Goal: Entertainment & Leisure: Consume media (video, audio)

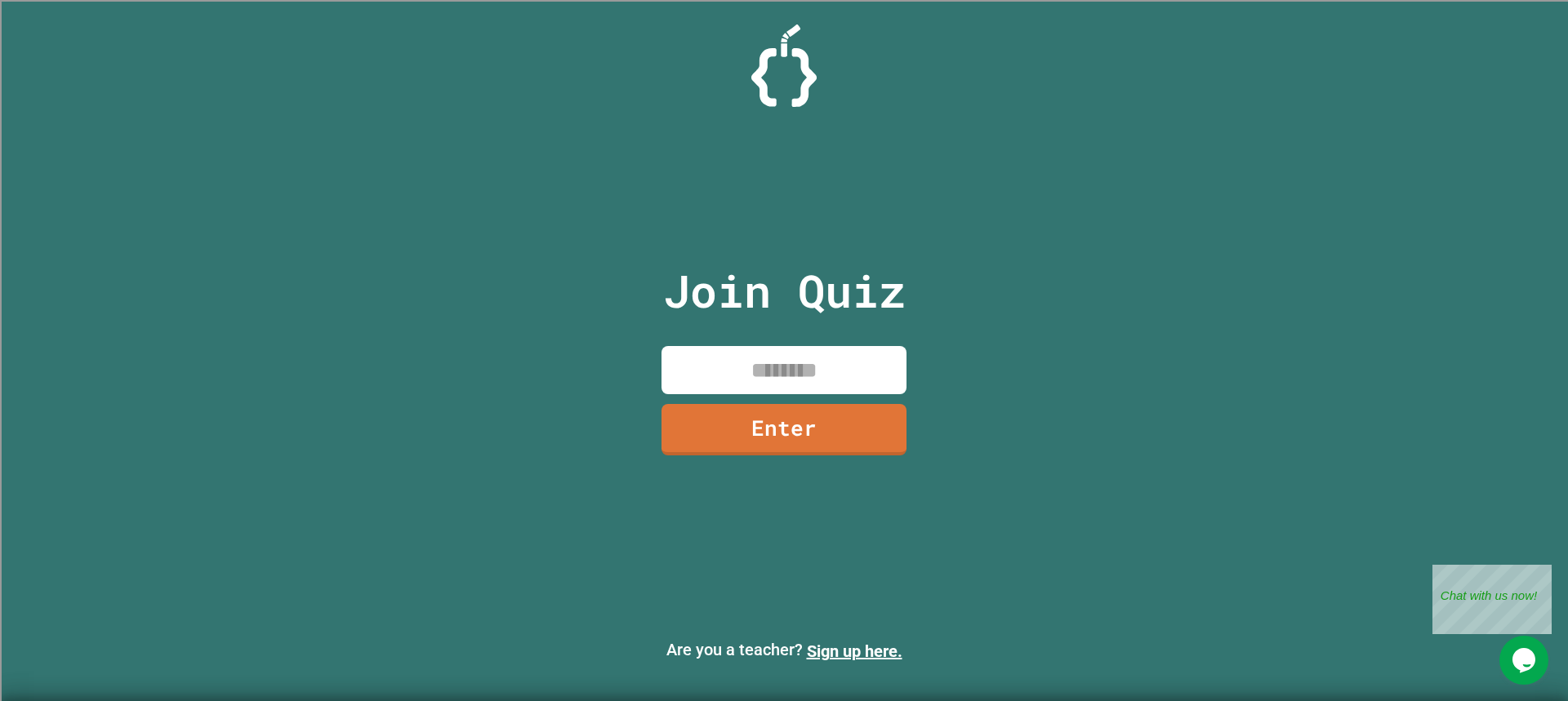
click at [691, 398] on div "Join Quiz Enter" at bounding box center [784, 350] width 275 height 619
click at [691, 385] on input at bounding box center [784, 370] width 245 height 48
type input "********"
click at [701, 442] on link "Enter" at bounding box center [784, 426] width 222 height 54
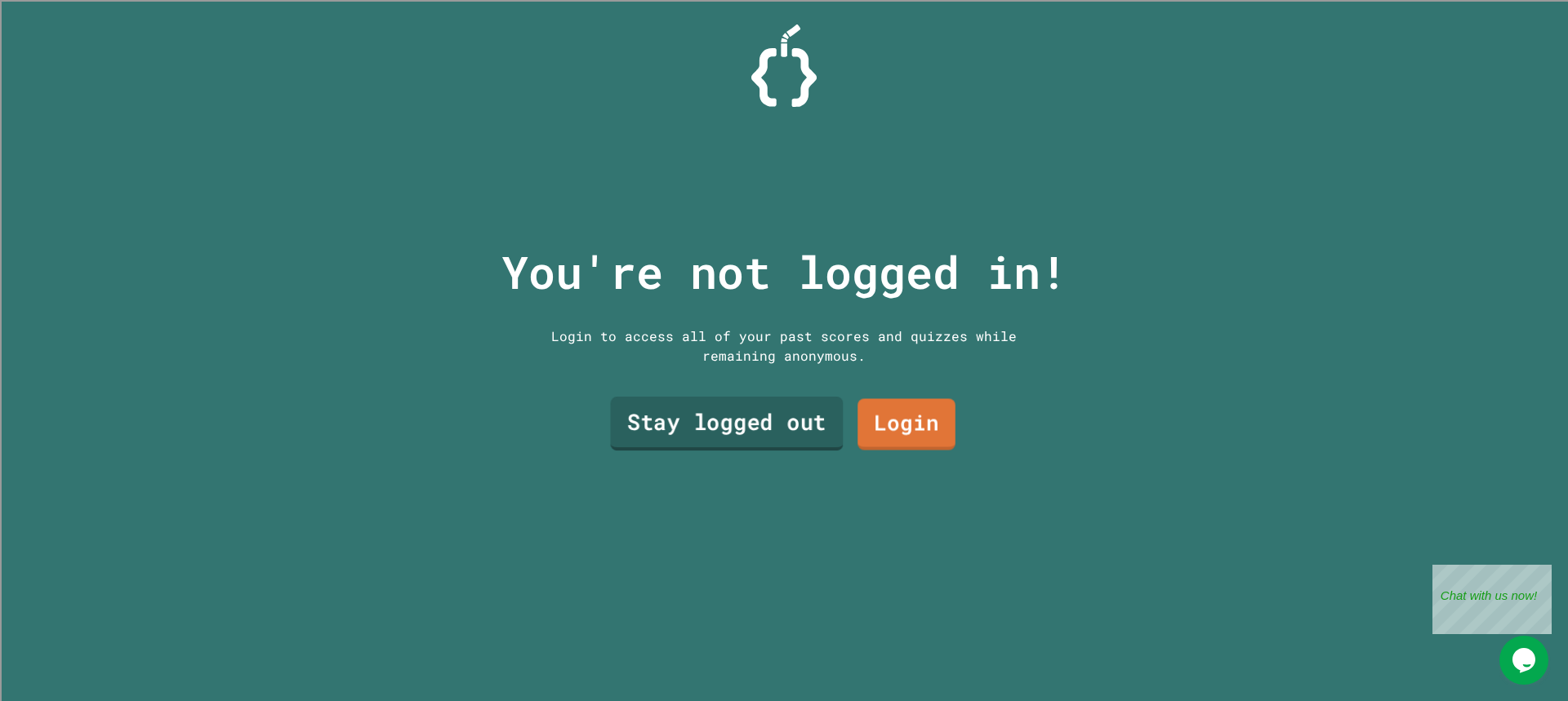
click at [745, 400] on link "Stay logged out" at bounding box center [726, 423] width 232 height 54
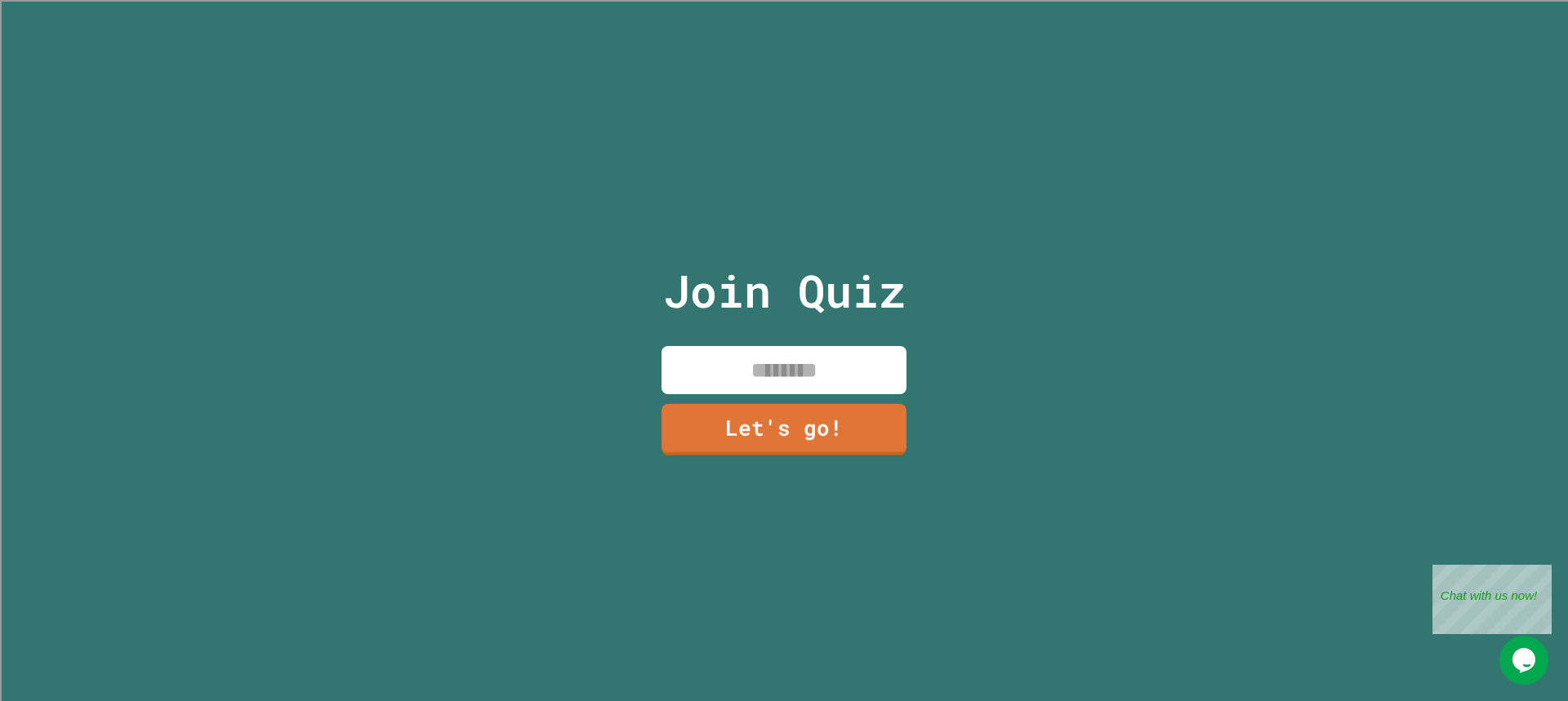
click at [746, 376] on input at bounding box center [784, 370] width 245 height 48
type input "*****"
click at [817, 430] on link "Let's go!" at bounding box center [784, 426] width 224 height 54
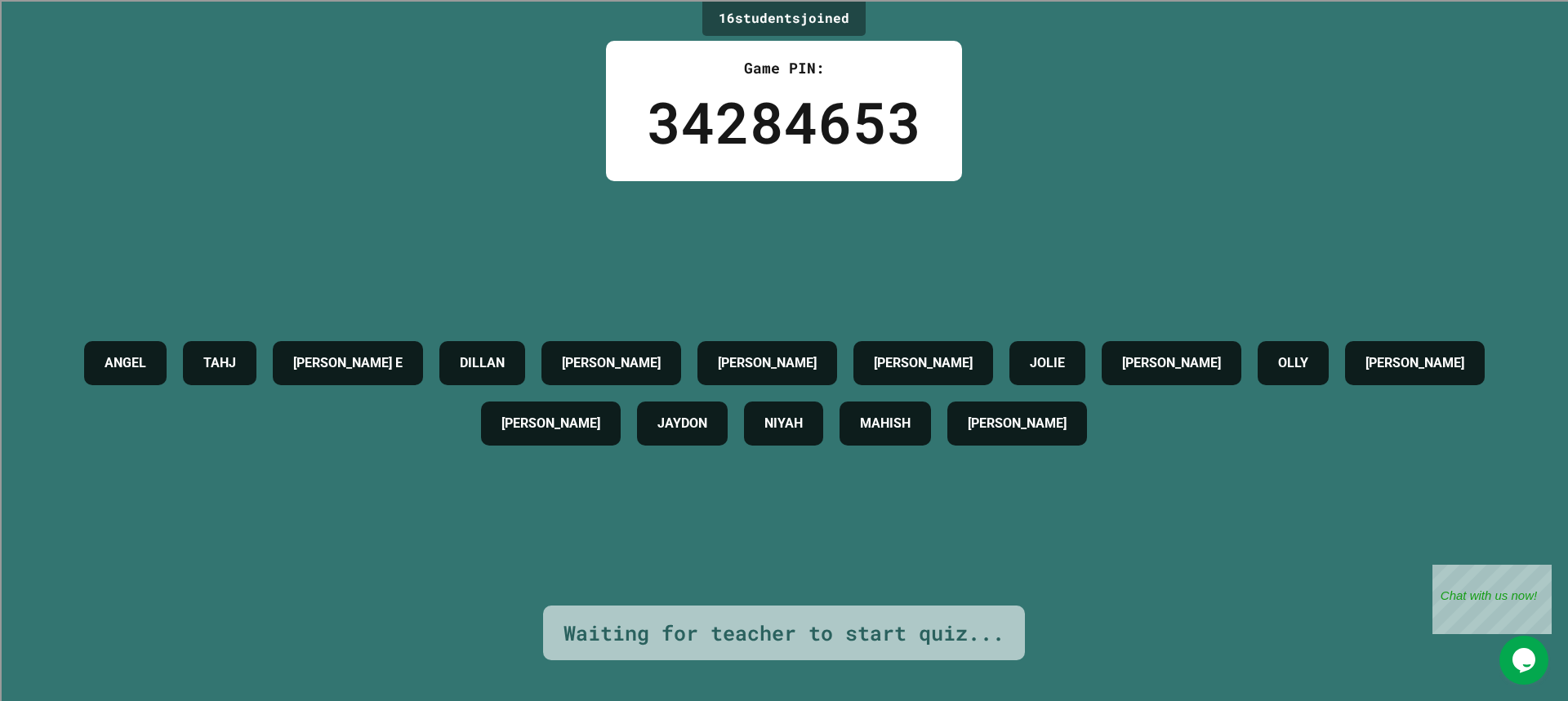
click at [405, 333] on div "[PERSON_NAME] E [PERSON_NAME] [PERSON_NAME] [PERSON_NAME] OLLY [PERSON_NAME] A …" at bounding box center [784, 393] width 1486 height 121
click at [395, 307] on div at bounding box center [395, 307] width 0 height 0
click at [410, 309] on div "[PERSON_NAME] E [PERSON_NAME] [PERSON_NAME] [PERSON_NAME] OLLY [PERSON_NAME] A …" at bounding box center [784, 394] width 1486 height 424
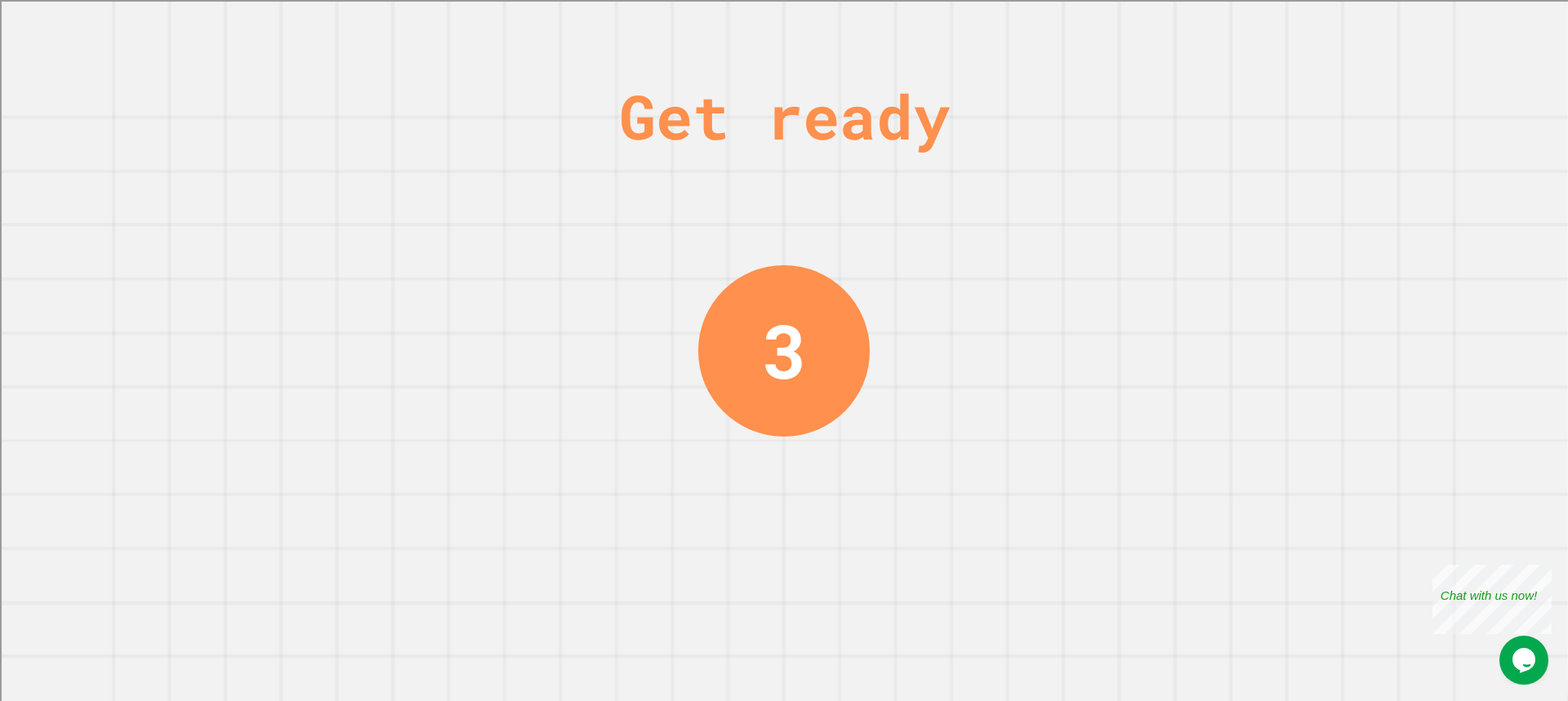
click at [509, 180] on div "Get ready 3" at bounding box center [784, 350] width 1568 height 701
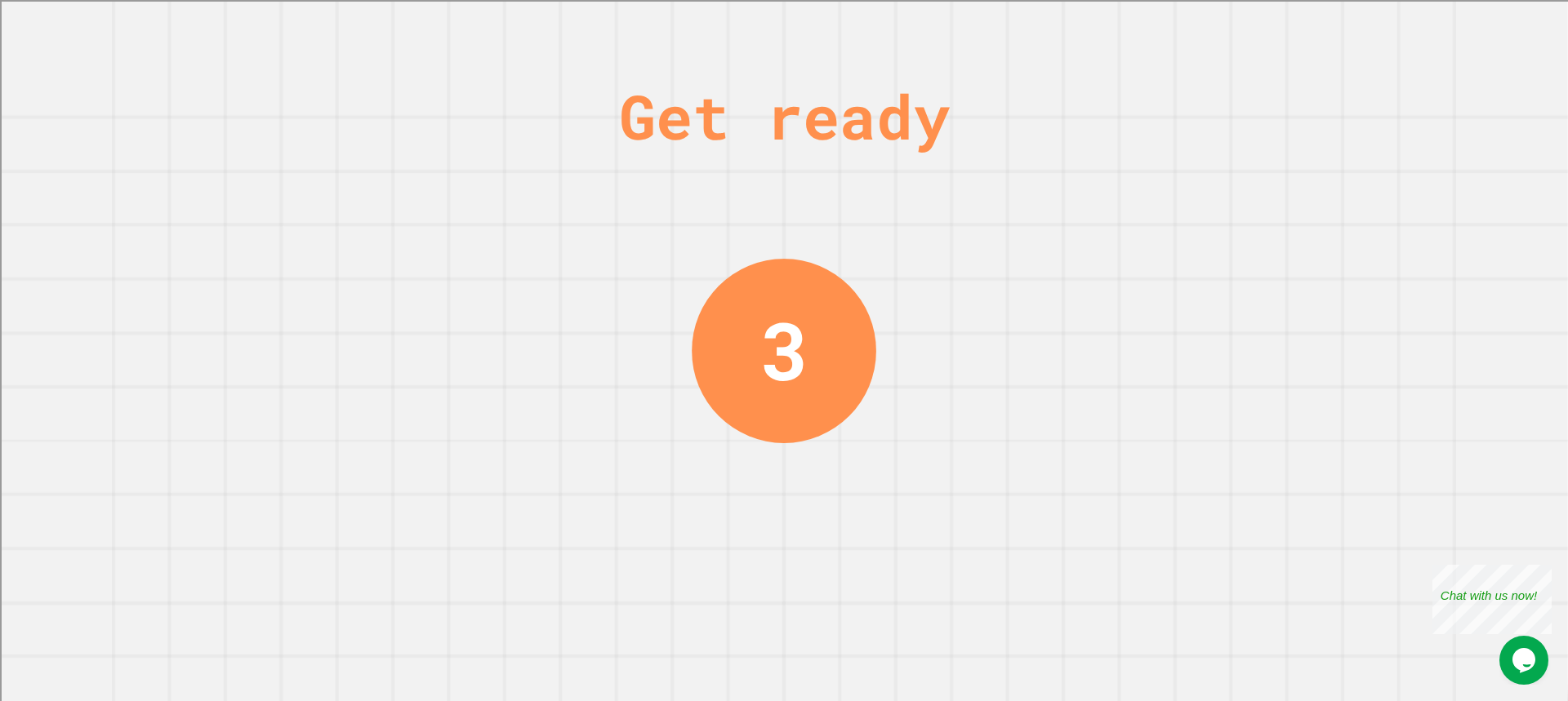
click at [557, 159] on div "Get ready 3" at bounding box center [784, 350] width 1568 height 701
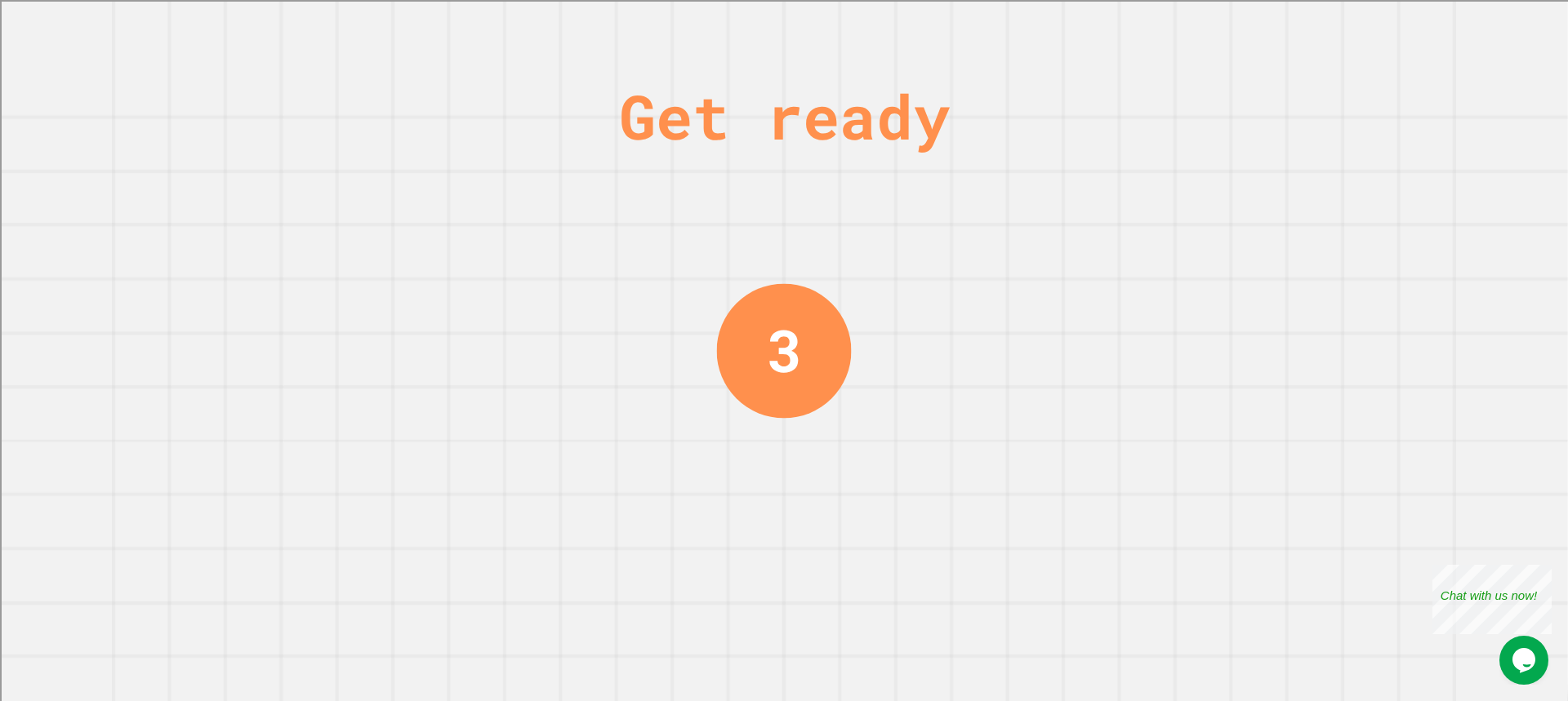
click at [599, 146] on div "Get ready 3" at bounding box center [784, 350] width 1568 height 701
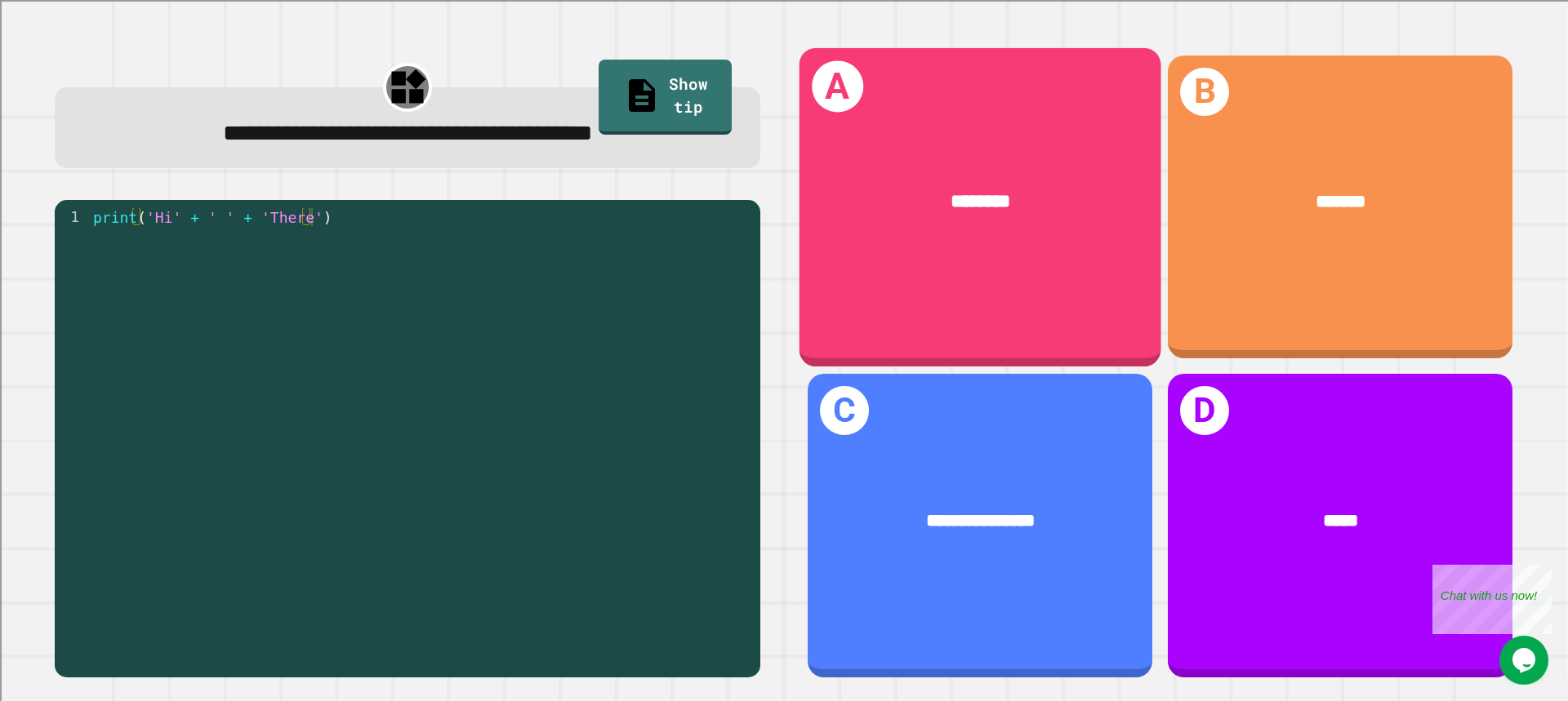
click at [858, 150] on div "********" at bounding box center [980, 202] width 362 height 106
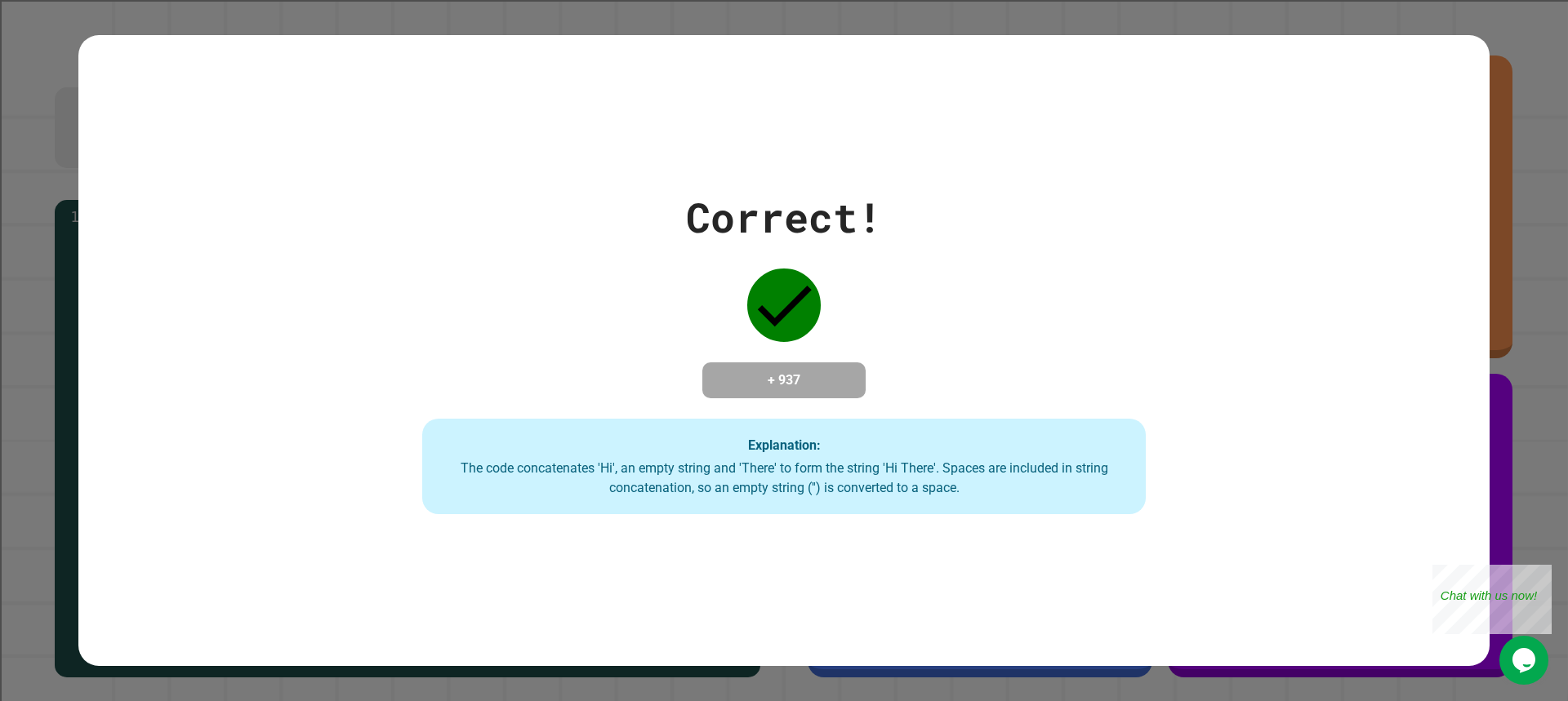
click at [588, 310] on div "Correct! + 937 Explanation: The code concatenates 'Hi', an empty string and 'Th…" at bounding box center [783, 351] width 1034 height 328
click at [1024, 475] on div "The code concatenates 'Hi', an empty string and 'There' to form the string 'Hi …" at bounding box center [783, 478] width 691 height 39
click at [1023, 475] on div "The code concatenates 'Hi', an empty string and 'There' to form the string 'Hi …" at bounding box center [783, 478] width 691 height 39
click at [1022, 475] on div "The code concatenates 'Hi', an empty string and 'There' to form the string 'Hi …" at bounding box center [783, 478] width 691 height 39
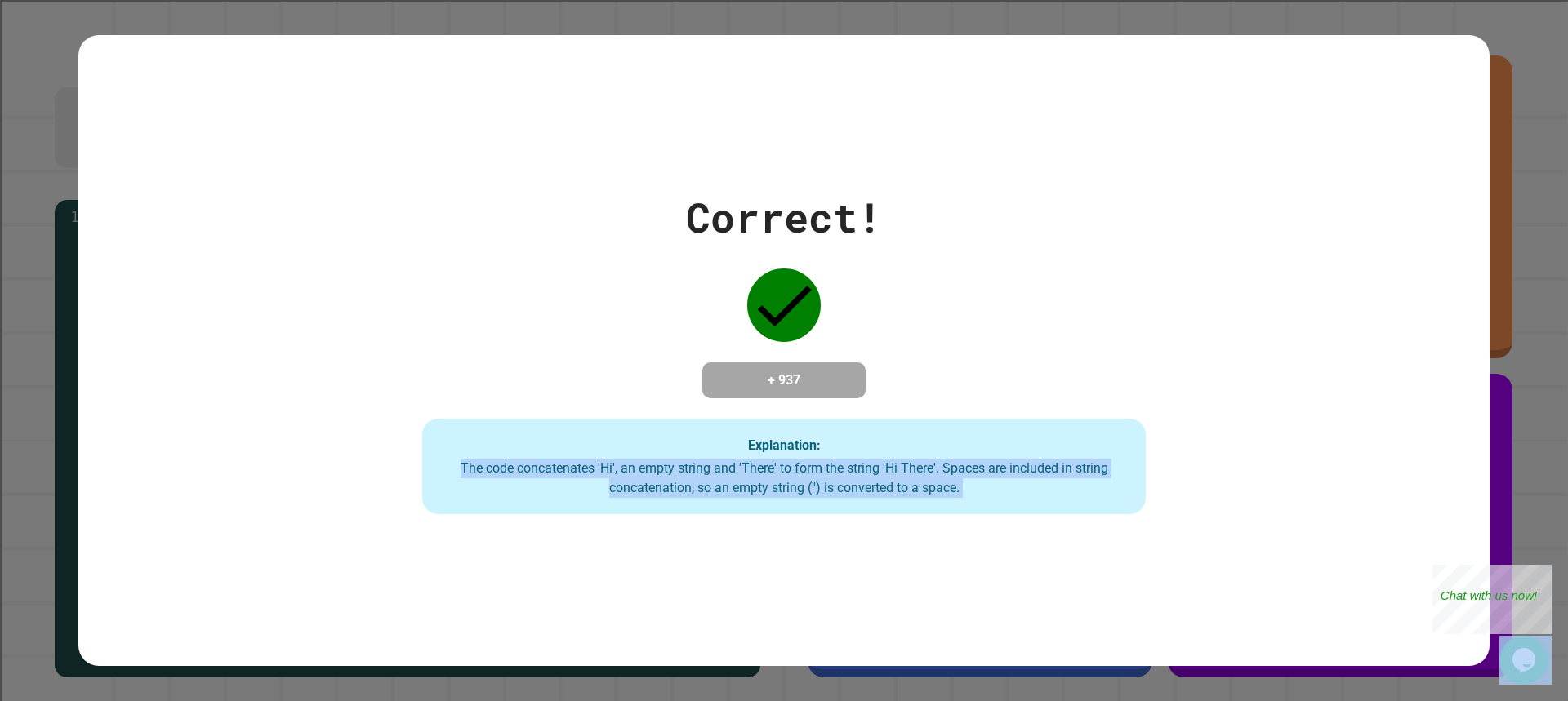
click at [1022, 475] on div "The code concatenates 'Hi', an empty string and 'There' to form the string 'Hi …" at bounding box center [783, 478] width 691 height 39
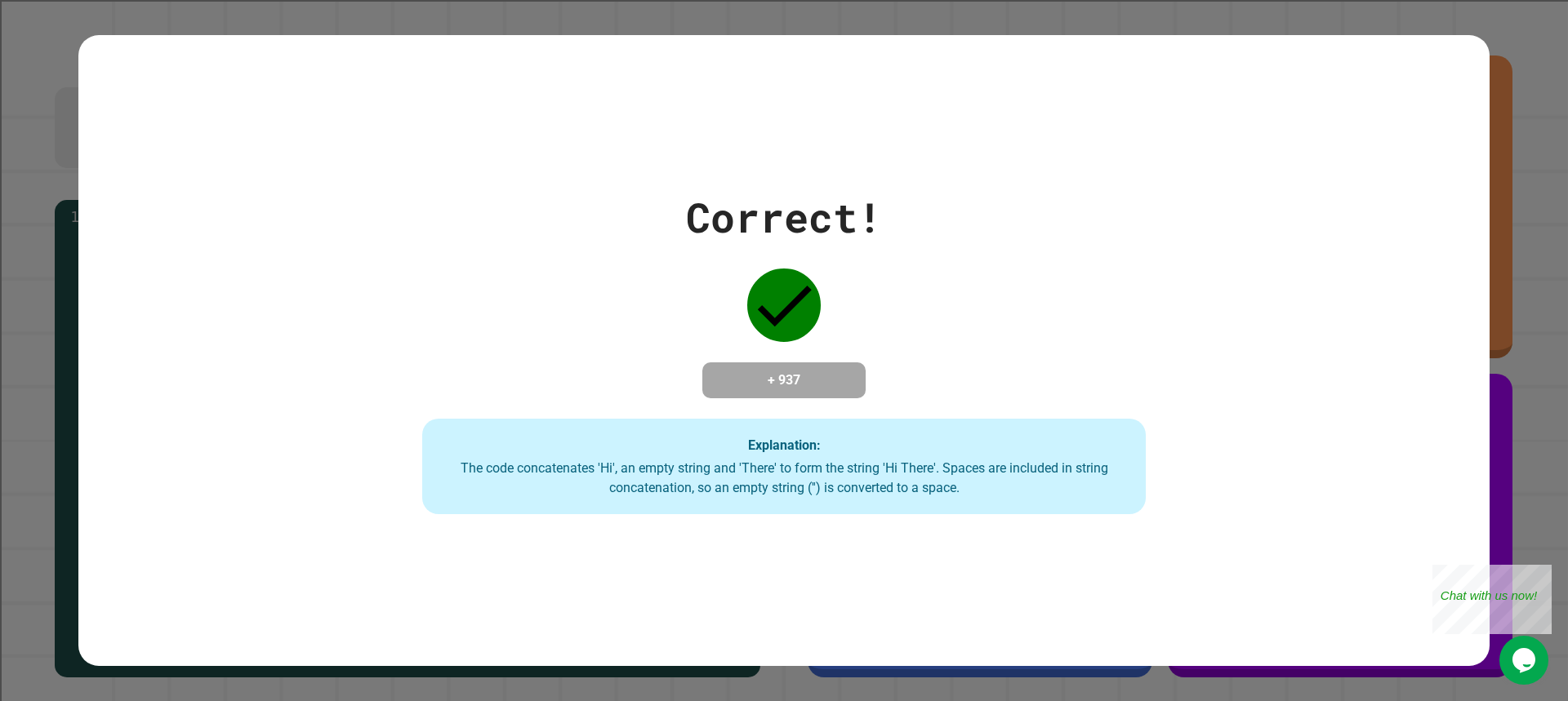
click at [1042, 384] on div "Correct! + 937 Explanation: The code concatenates 'Hi', an empty string and 'Th…" at bounding box center [783, 351] width 1034 height 328
click at [1113, 325] on div "Correct! + 937 Explanation: The code concatenates 'Hi', an empty string and 'Th…" at bounding box center [783, 351] width 1034 height 328
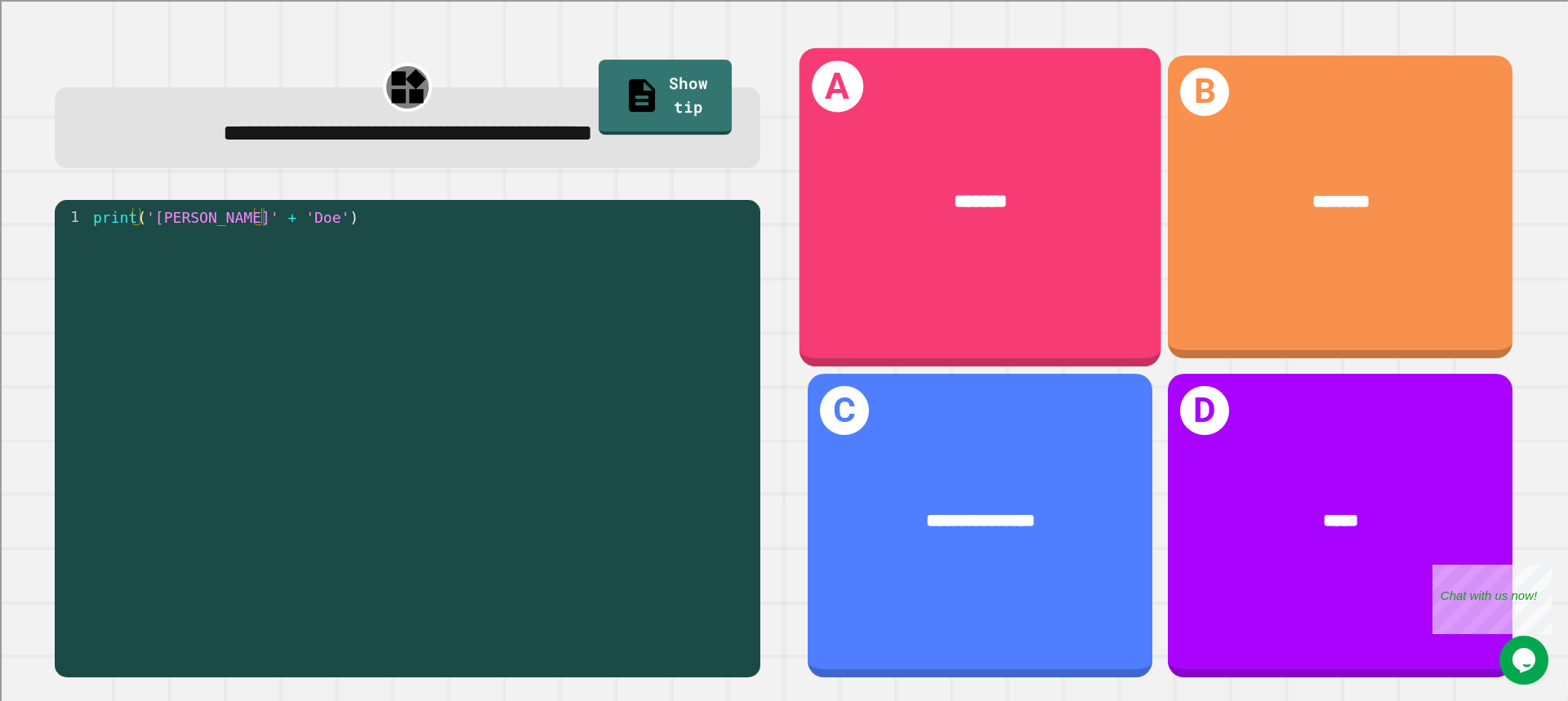
click at [803, 150] on div "*******" at bounding box center [980, 202] width 362 height 106
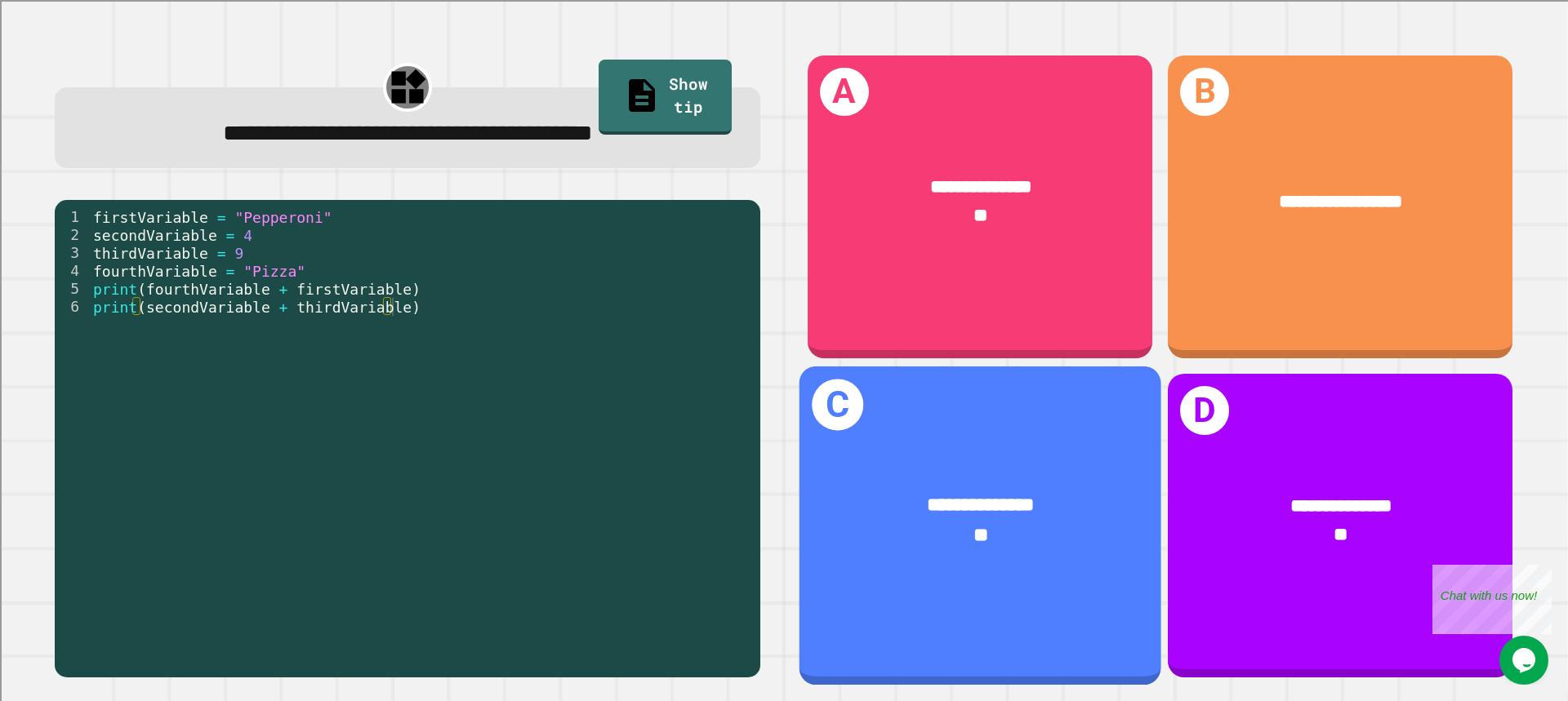
click at [925, 460] on div "**********" at bounding box center [980, 521] width 362 height 136
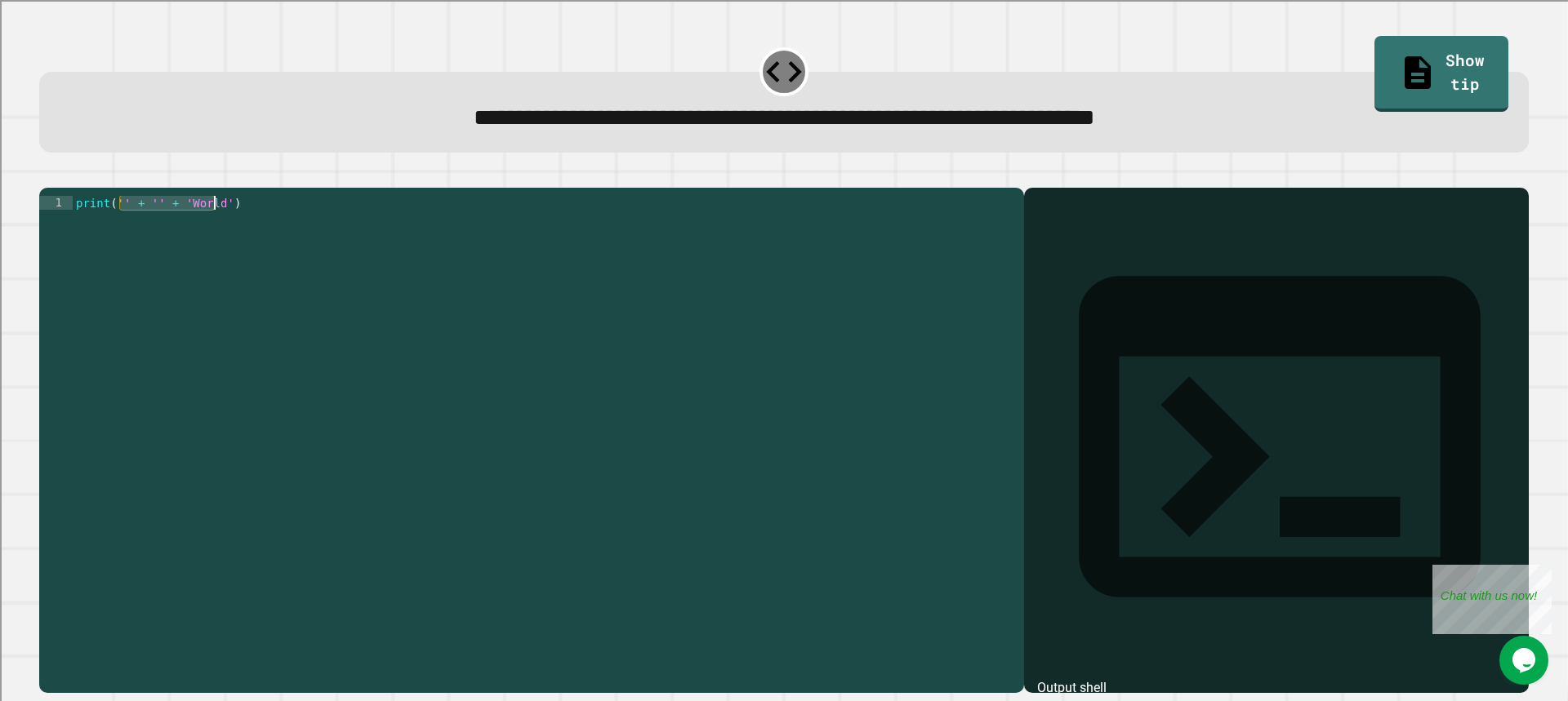
drag, startPoint x: 119, startPoint y: 225, endPoint x: 211, endPoint y: 230, distance: 92.1
click at [211, 230] on div "print ( '' + '' + 'World' )" at bounding box center [544, 424] width 943 height 458
click at [80, 175] on button "button" at bounding box center [80, 175] width 0 height 0
click at [126, 228] on div "print ( '' + '' + 'World' )" at bounding box center [544, 411] width 943 height 430
click at [118, 224] on div "print ( '' + '' + 'World' )" at bounding box center [544, 424] width 943 height 458
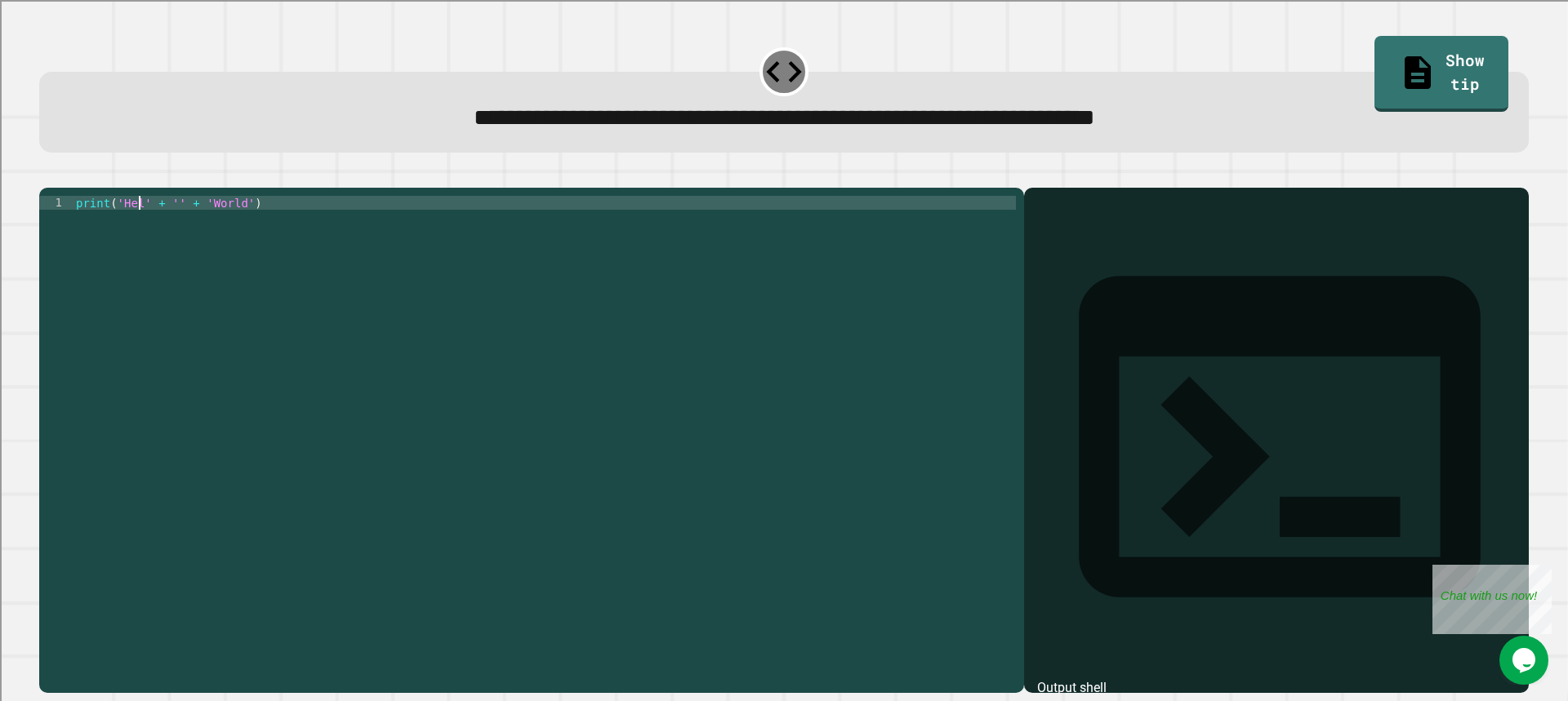
scroll to position [0, 5]
click at [47, 180] on div at bounding box center [783, 178] width 1489 height 20
click at [47, 175] on icon "button" at bounding box center [47, 175] width 0 height 0
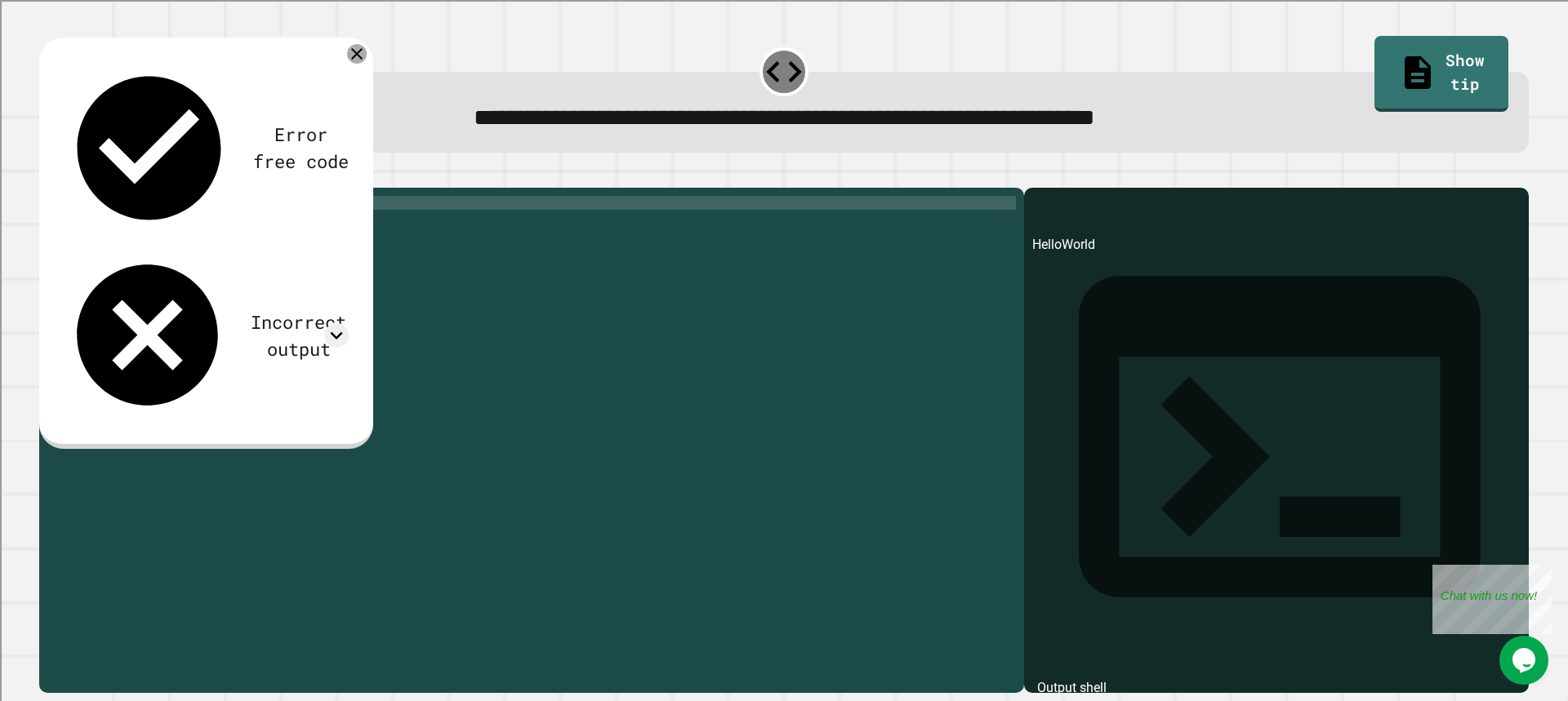
click at [359, 63] on icon at bounding box center [357, 54] width 20 height 20
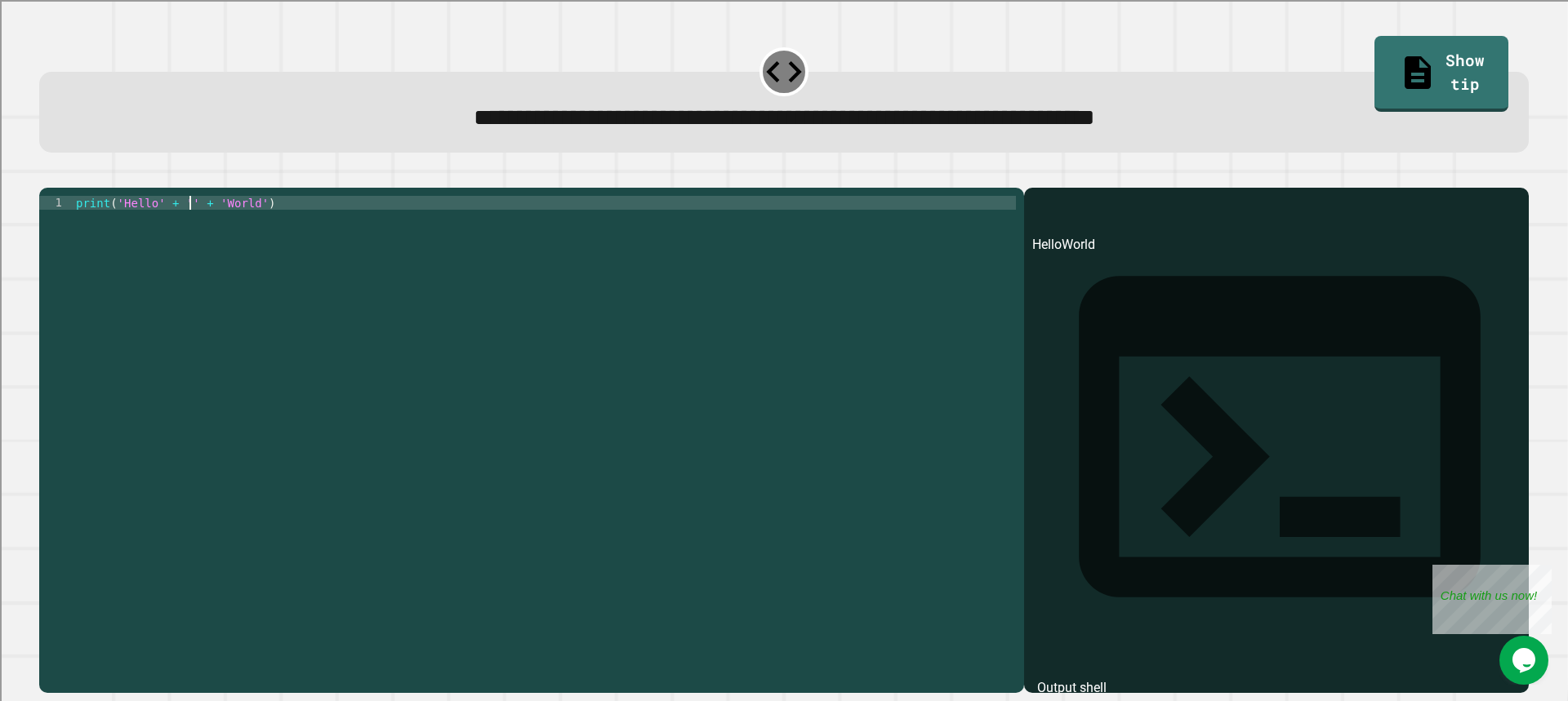
click at [189, 222] on div "print ( 'Hello' + '' + 'World' )" at bounding box center [544, 424] width 943 height 458
click at [83, 188] on div at bounding box center [783, 178] width 1489 height 20
click at [63, 189] on icon "button" at bounding box center [58, 184] width 9 height 12
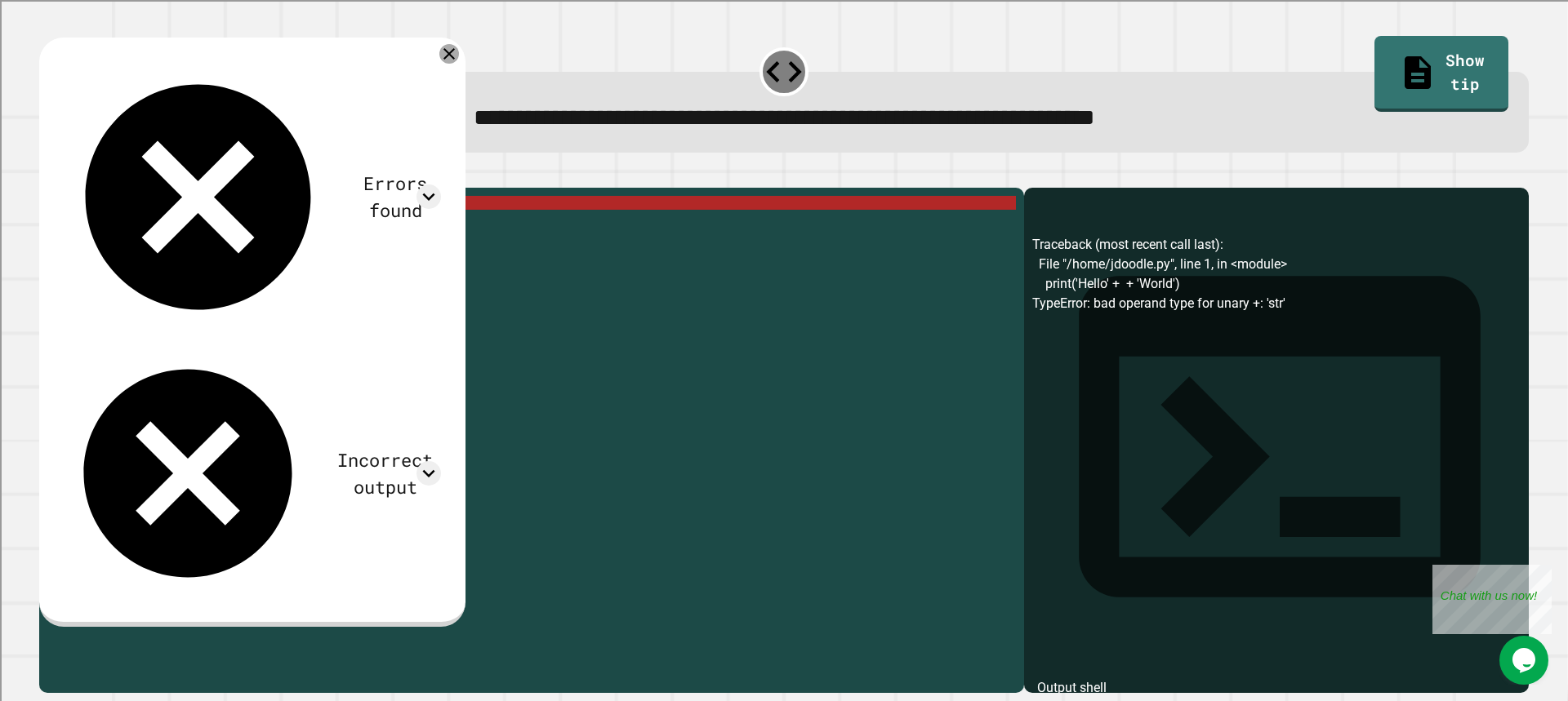
click at [459, 63] on icon at bounding box center [449, 54] width 20 height 20
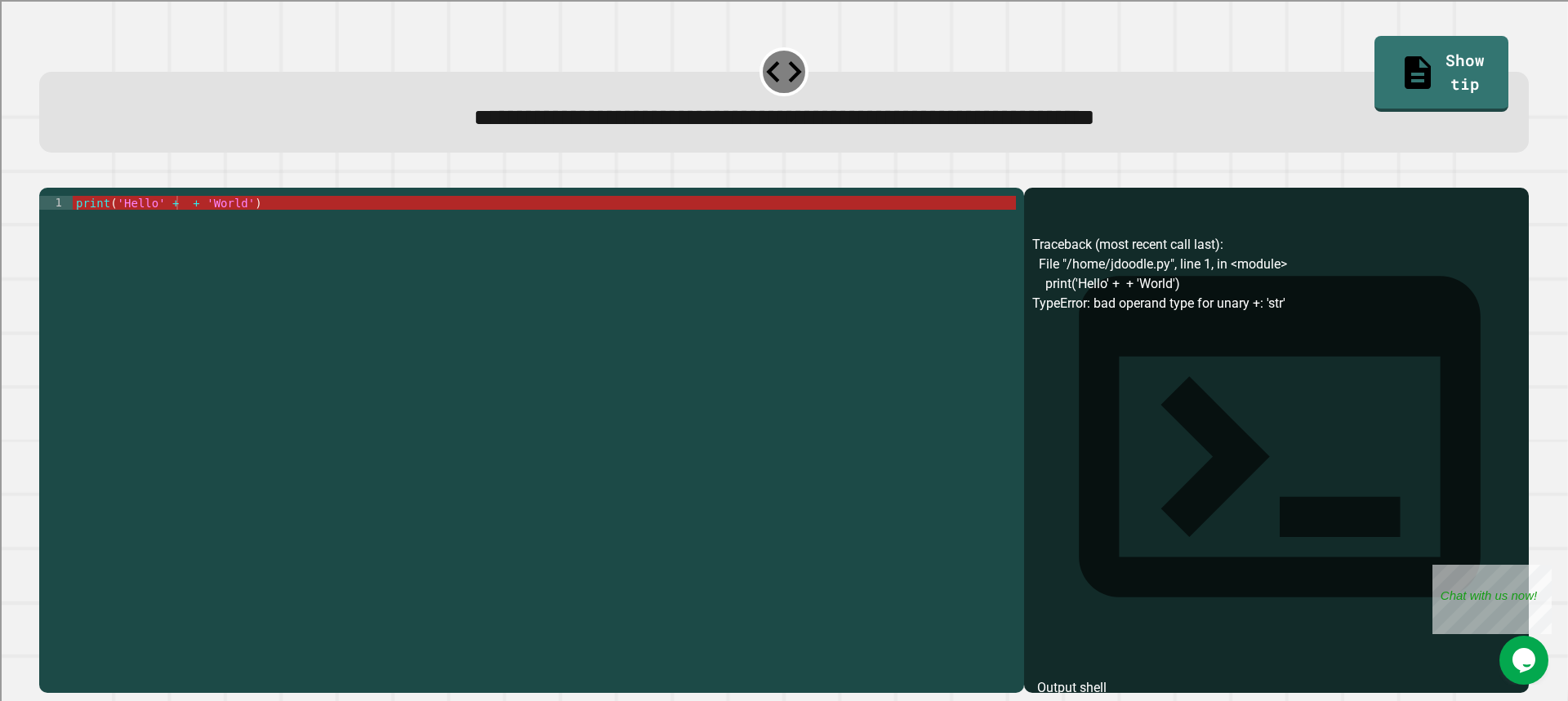
click at [171, 229] on div "print ( 'Hello' + + 'World' )" at bounding box center [544, 424] width 943 height 458
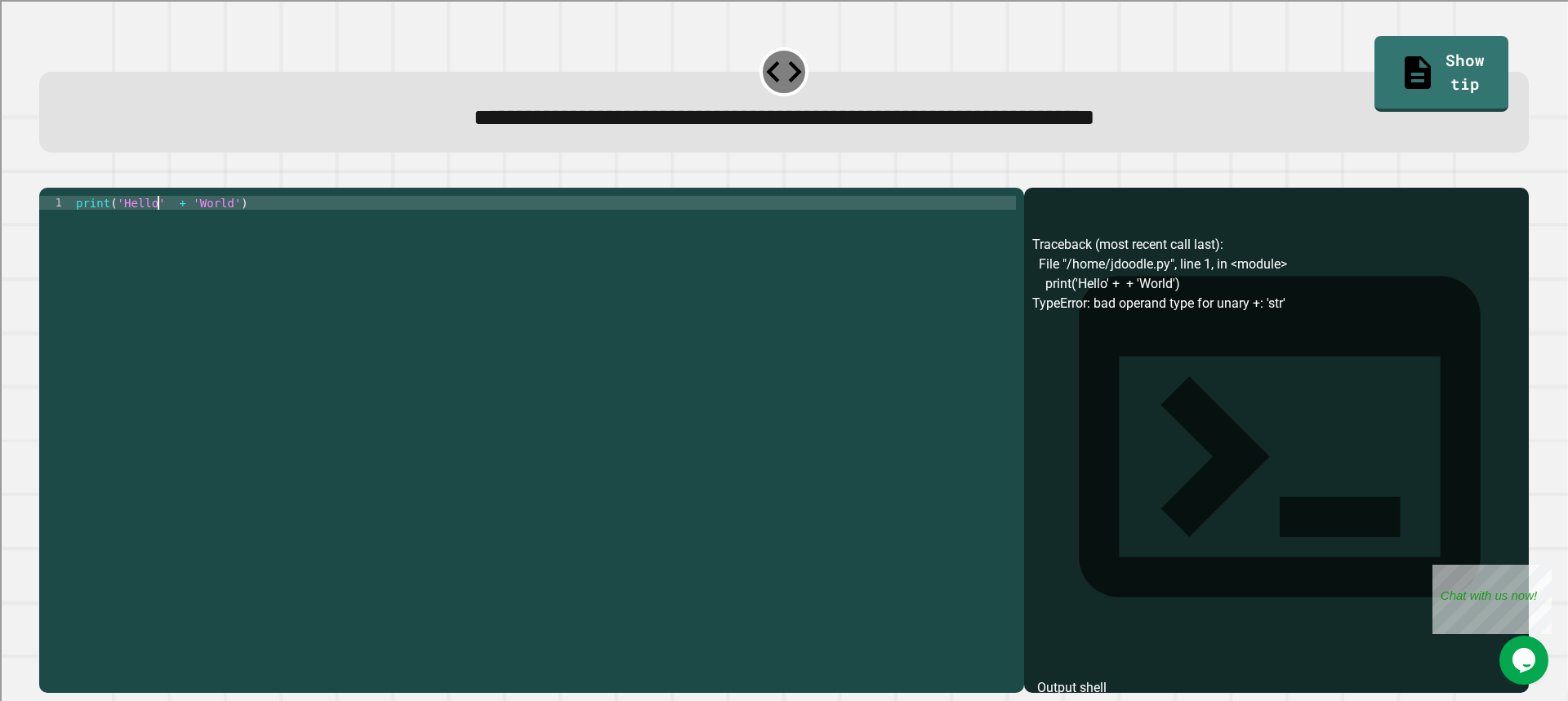
click at [173, 228] on div "print ( 'Hello' + 'World' )" at bounding box center [544, 424] width 943 height 458
click at [65, 188] on div at bounding box center [783, 178] width 1489 height 20
click at [47, 175] on icon "button" at bounding box center [47, 175] width 0 height 0
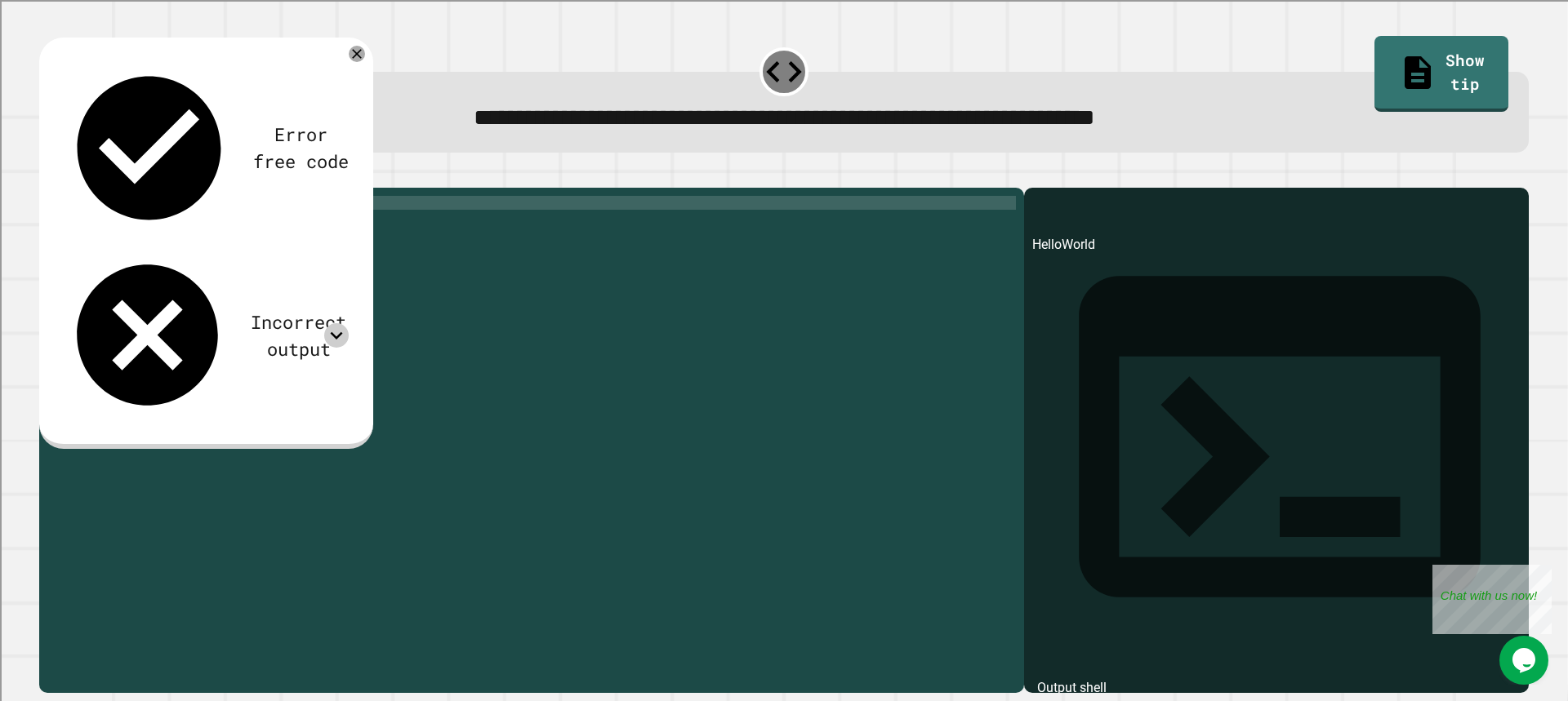
click at [338, 323] on icon at bounding box center [336, 335] width 24 height 24
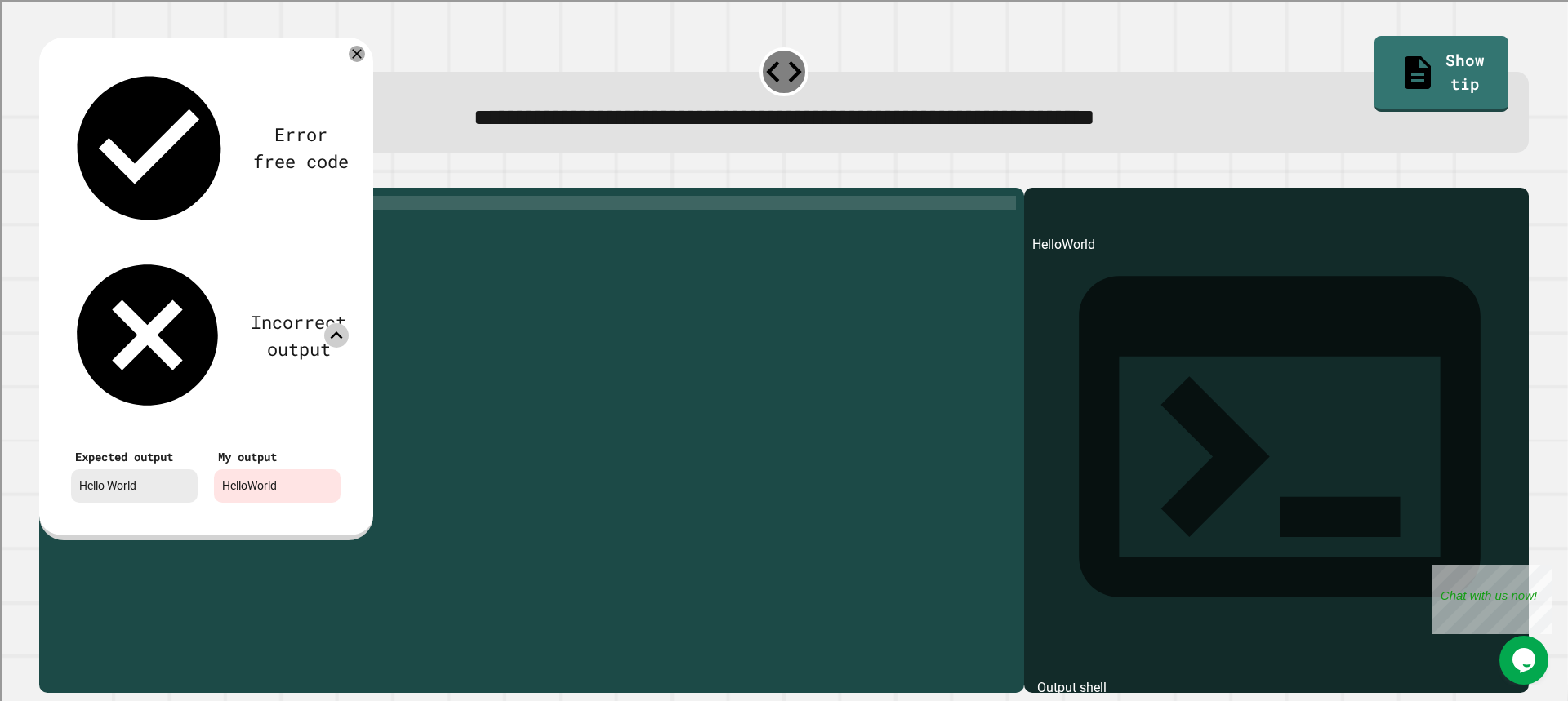
click at [338, 323] on icon at bounding box center [336, 335] width 24 height 24
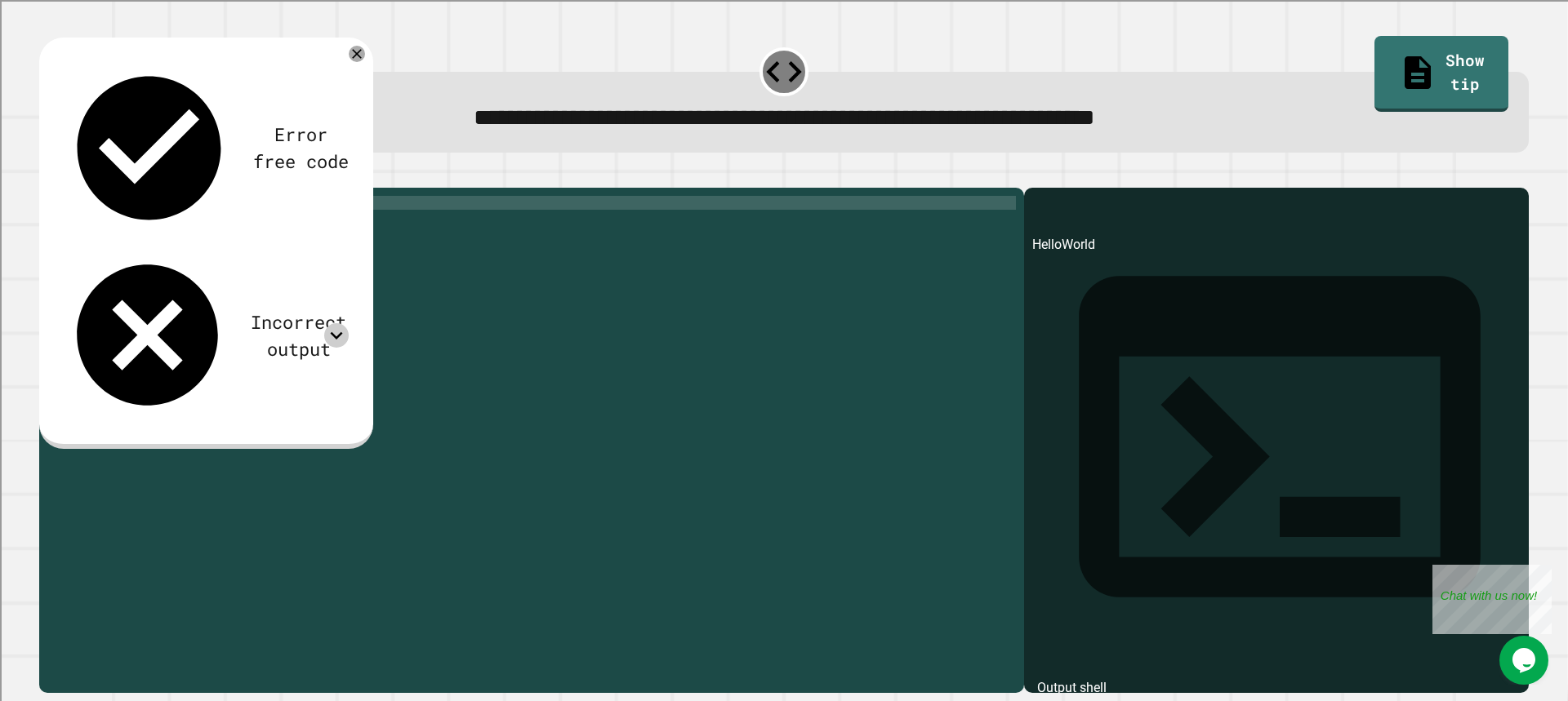
click at [180, 224] on div "print ( 'Hello' + 'World' )" at bounding box center [544, 424] width 943 height 458
click at [175, 226] on div "print ( 'Hello' + 'World' )" at bounding box center [544, 424] width 943 height 458
click at [47, 175] on button "button" at bounding box center [47, 175] width 0 height 0
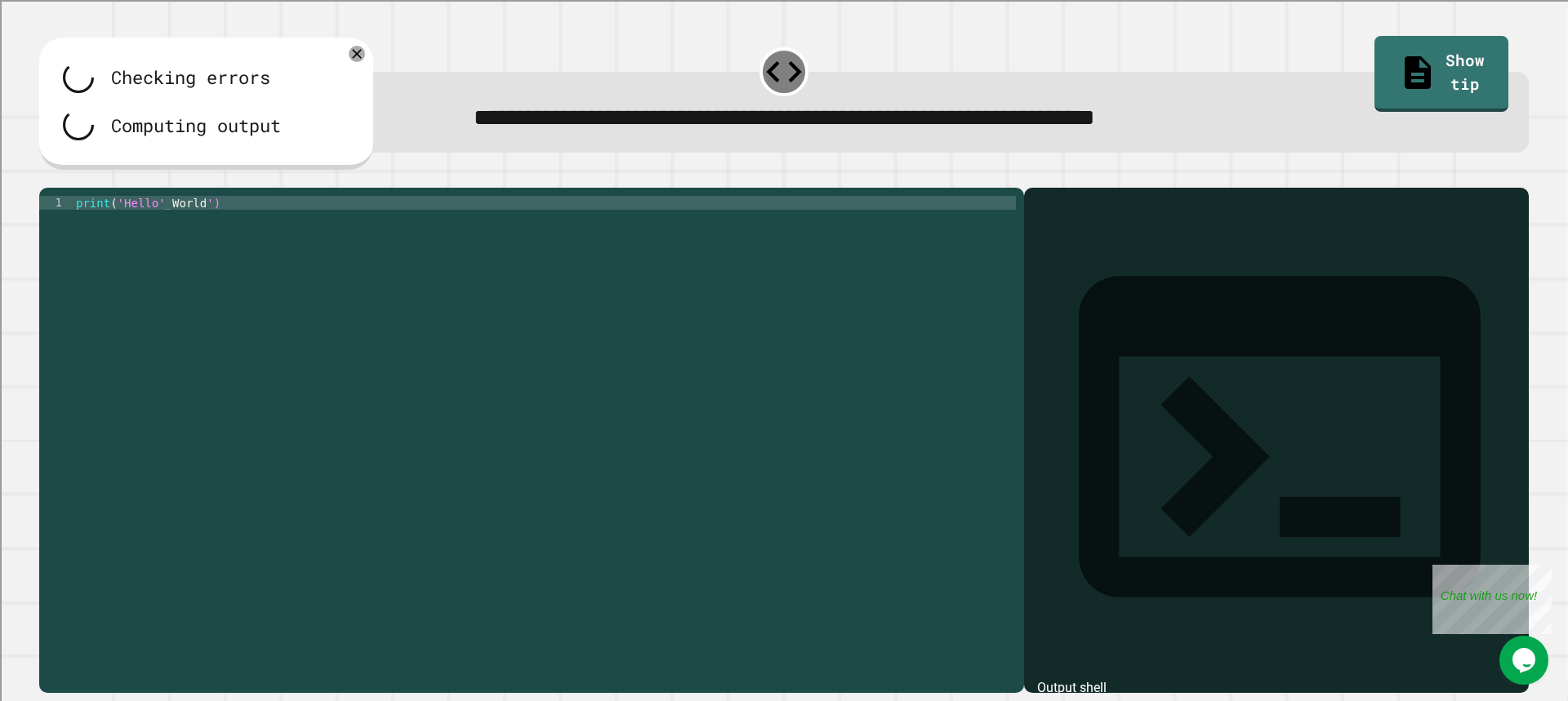
click at [153, 224] on div "print ( 'Hello' World ')" at bounding box center [544, 424] width 943 height 458
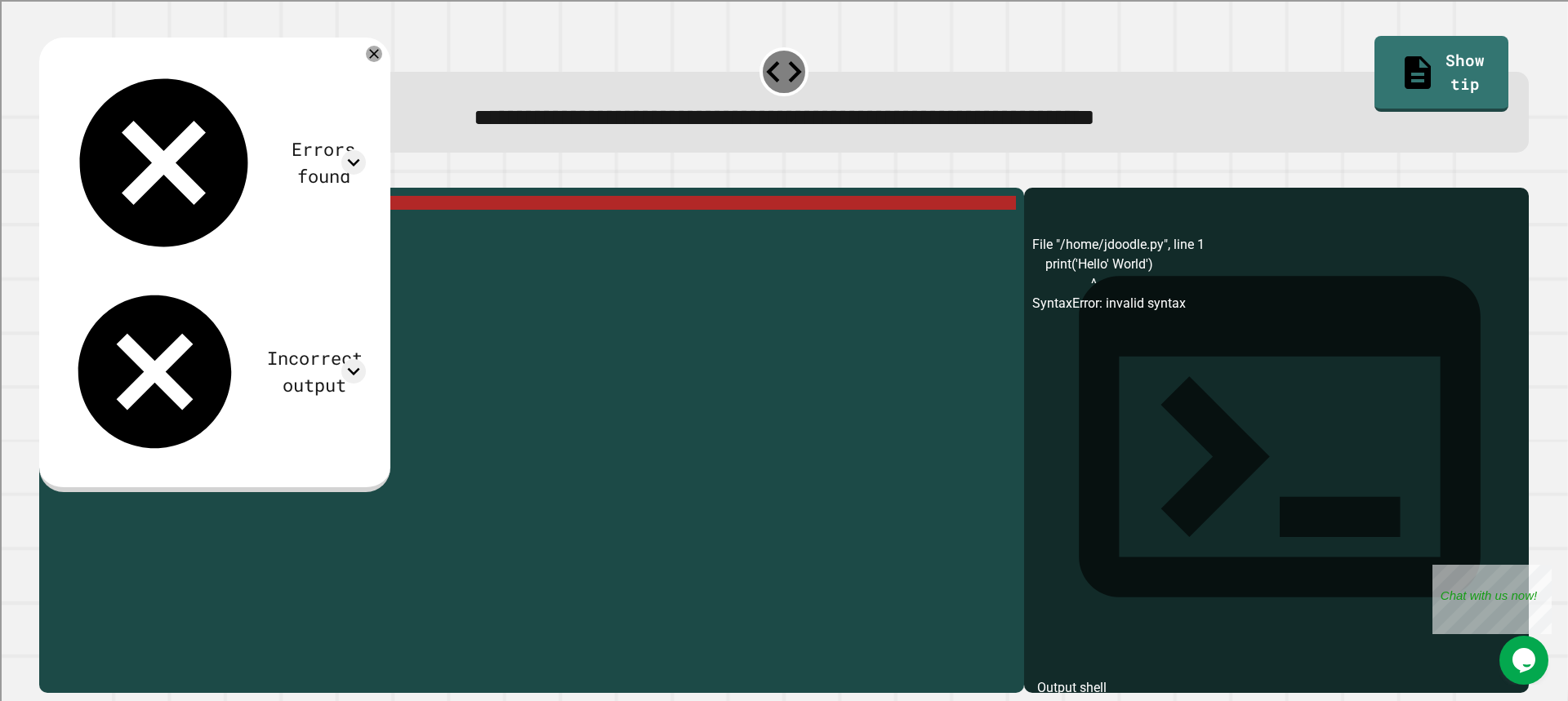
click at [158, 224] on div "print ( 'Hello' World ')" at bounding box center [544, 424] width 943 height 458
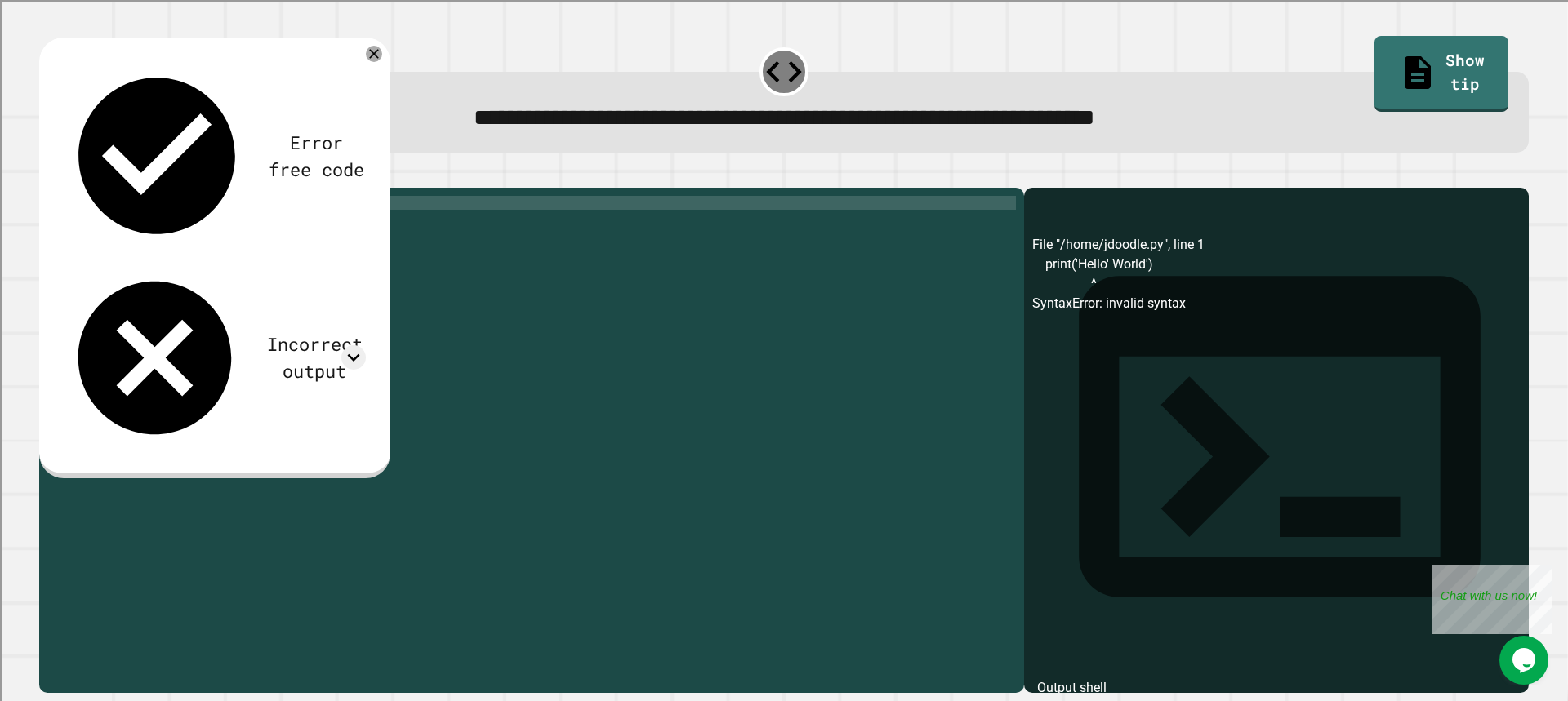
scroll to position [0, 8]
type textarea "**********"
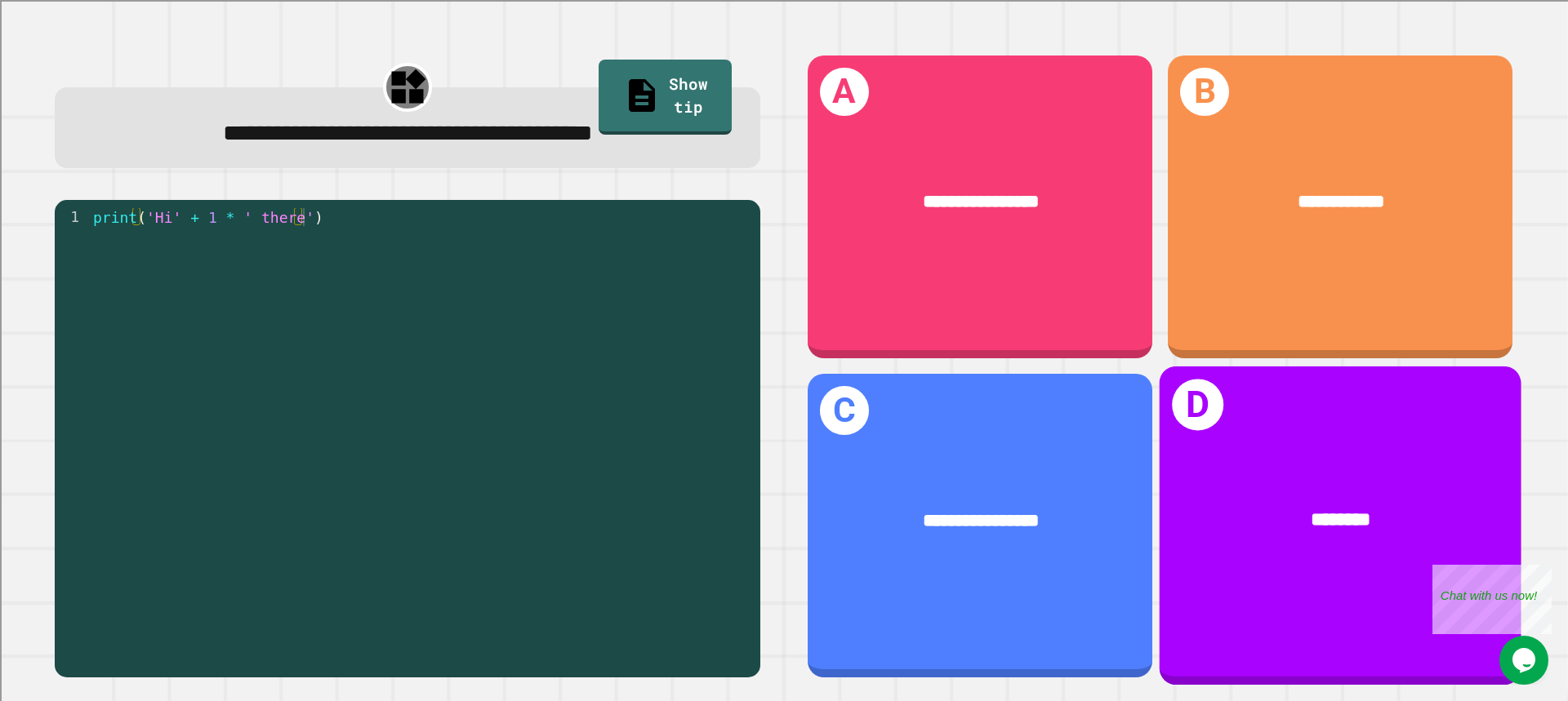
click at [1237, 469] on div "********" at bounding box center [1340, 521] width 362 height 106
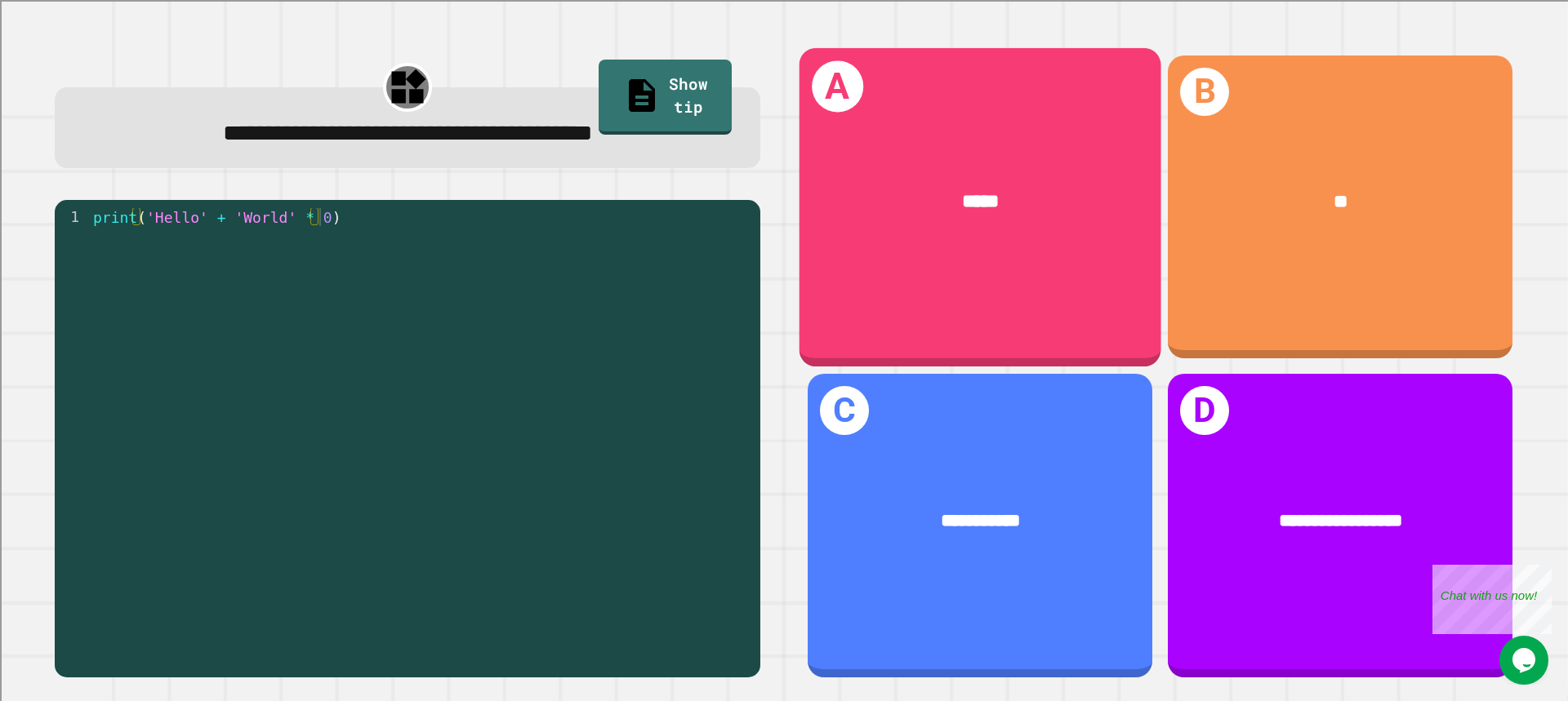
click at [1024, 282] on div "A *****" at bounding box center [980, 206] width 362 height 318
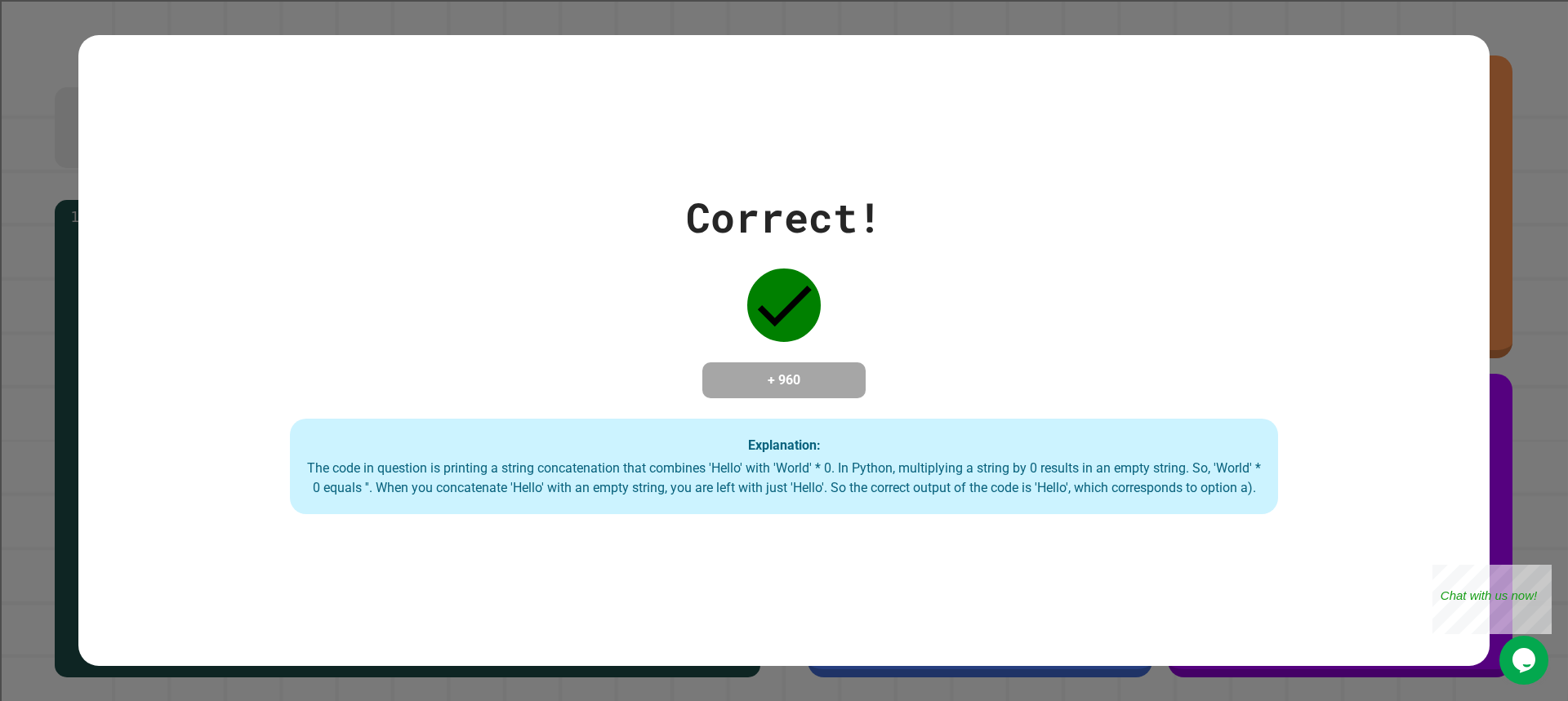
click at [191, 333] on div "Correct! + 960 Explanation: The code in question is printing a string concatena…" at bounding box center [783, 351] width 1411 height 328
click at [1053, 278] on div "Correct! + 960 Explanation: The code in question is printing a string concatena…" at bounding box center [783, 351] width 1411 height 328
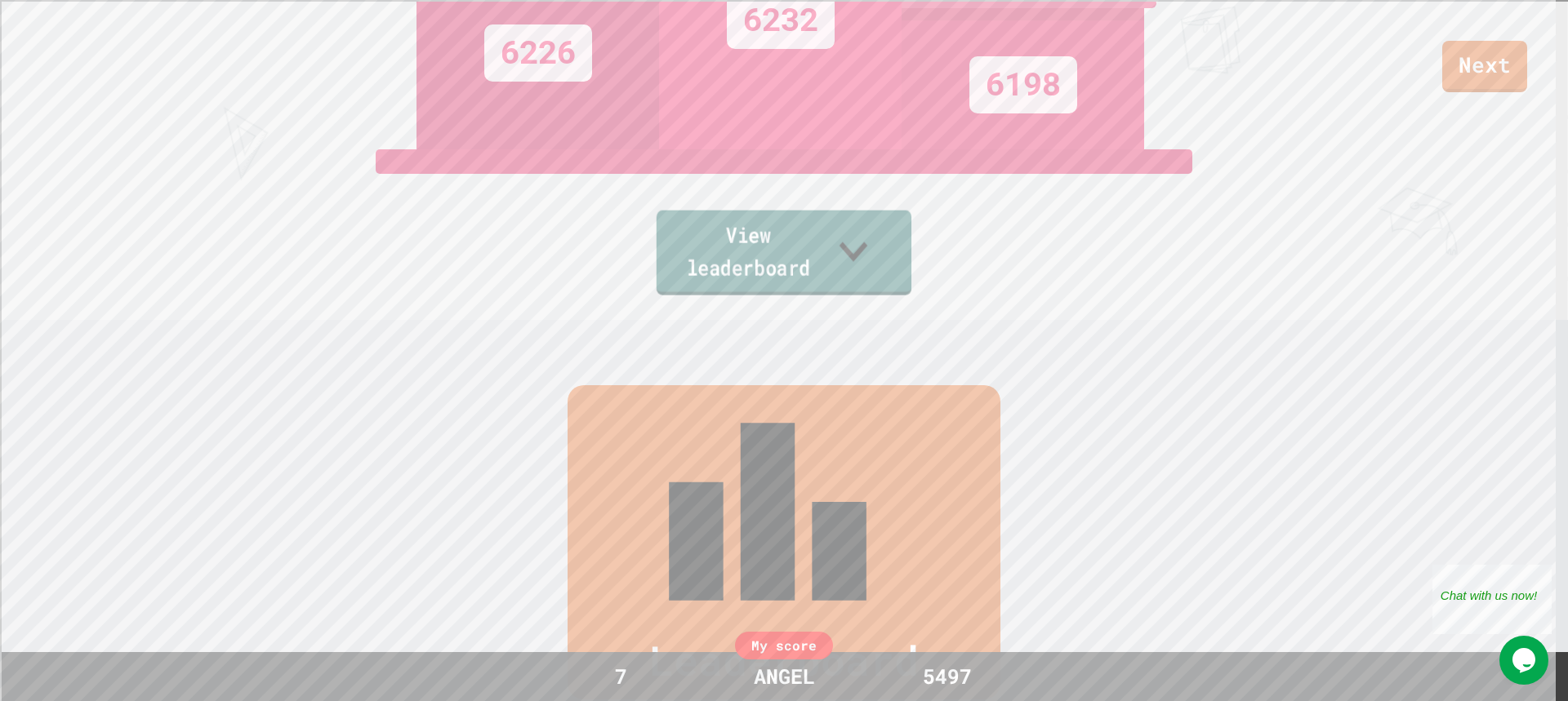
scroll to position [218, 0]
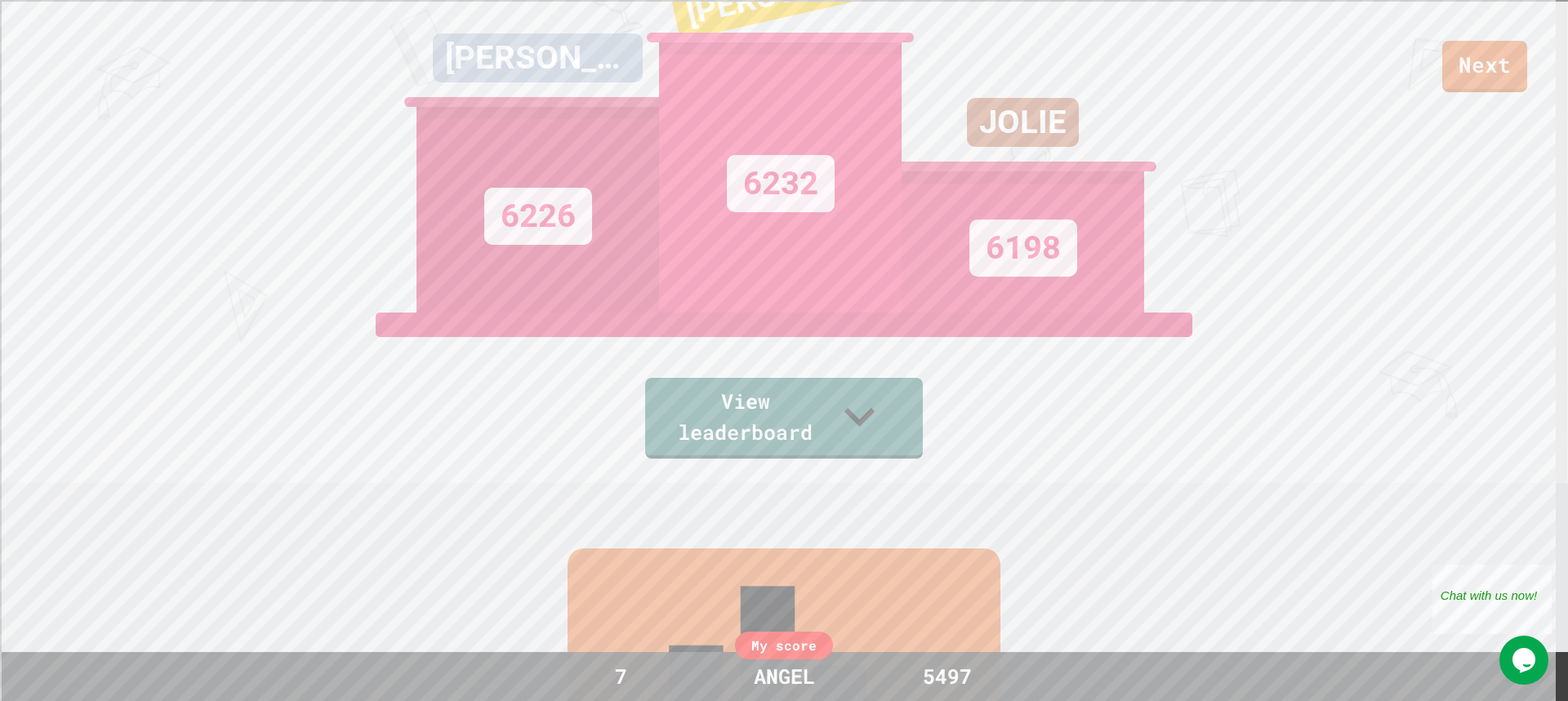
click at [1474, 93] on div "Next [PERSON_NAME] 6226 [PERSON_NAME] 6232 JOLIE 6198 View leaderboard" at bounding box center [784, 132] width 1568 height 701
drag, startPoint x: 1465, startPoint y: 69, endPoint x: 1250, endPoint y: 9, distance: 223.2
click at [1414, 61] on div "Next" at bounding box center [784, 46] width 1568 height 92
click at [1458, 81] on link "Next" at bounding box center [1485, 66] width 85 height 52
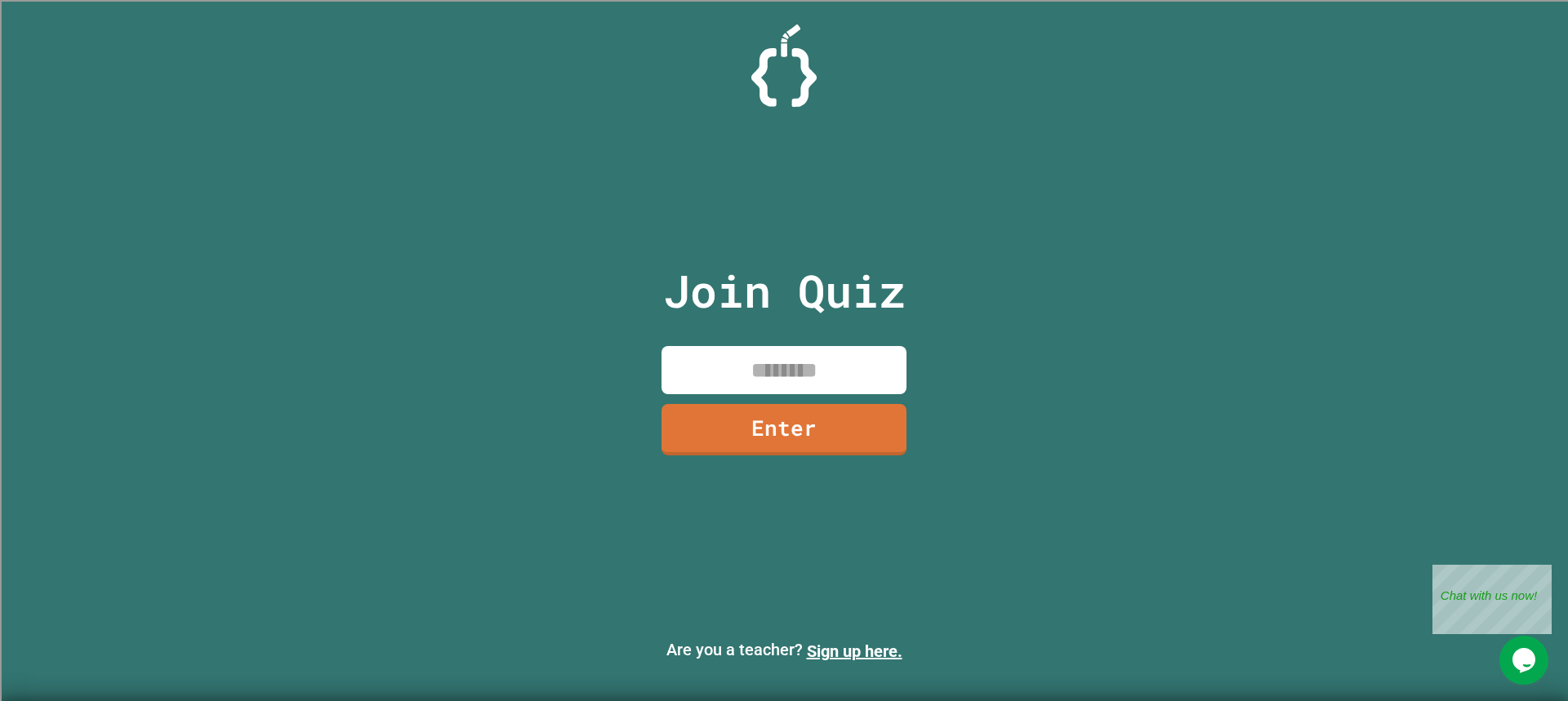
click at [834, 371] on input at bounding box center [784, 370] width 245 height 48
type input "********"
click at [824, 422] on link "Enter" at bounding box center [784, 427] width 239 height 54
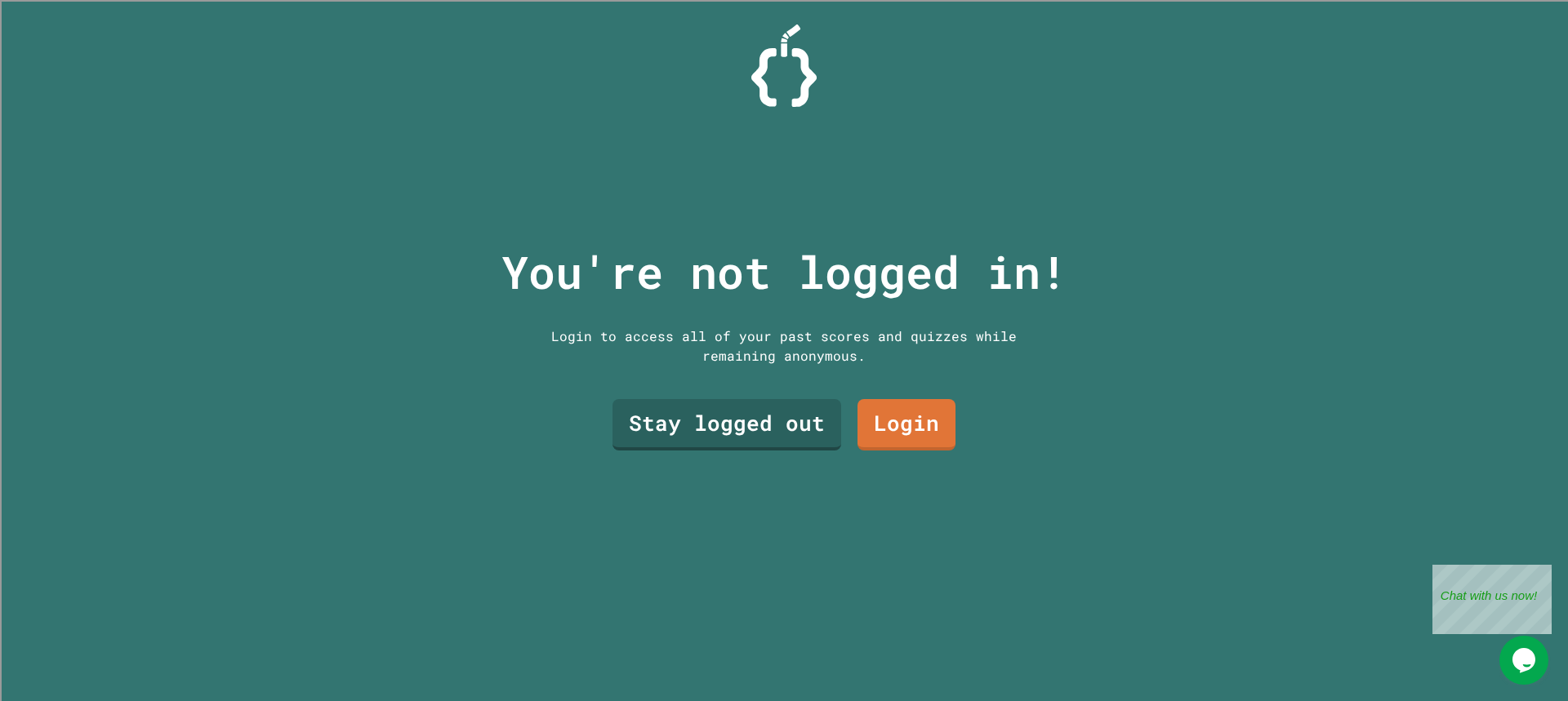
drag, startPoint x: 1064, startPoint y: 86, endPoint x: 1007, endPoint y: 94, distance: 57.6
drag, startPoint x: 1007, startPoint y: 94, endPoint x: 680, endPoint y: 438, distance: 474.6
click at [680, 438] on link "Stay logged out" at bounding box center [727, 424] width 229 height 52
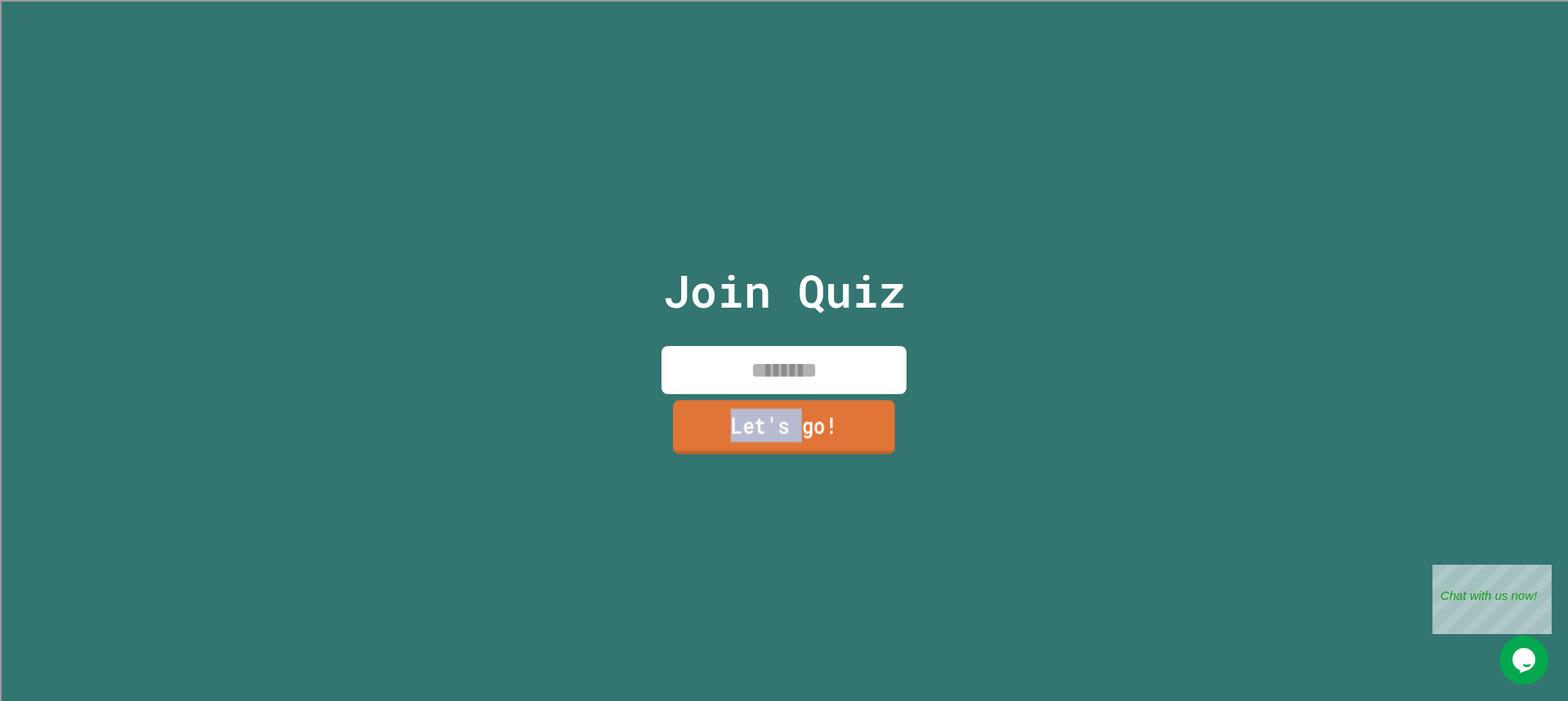
click at [680, 438] on link "Let's go!" at bounding box center [784, 426] width 222 height 54
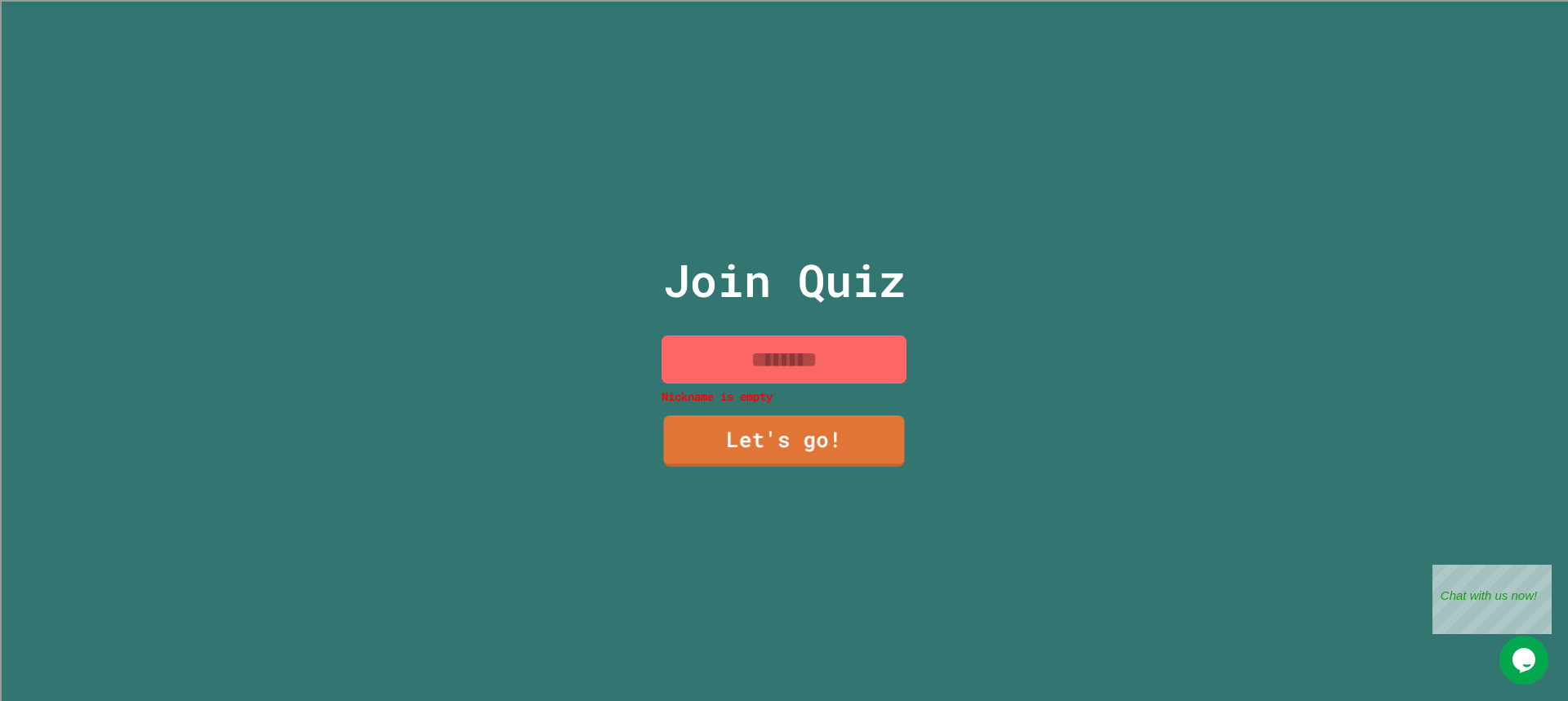
click at [734, 389] on p "Nickname is empty" at bounding box center [784, 395] width 245 height 17
click at [743, 338] on input at bounding box center [784, 359] width 245 height 48
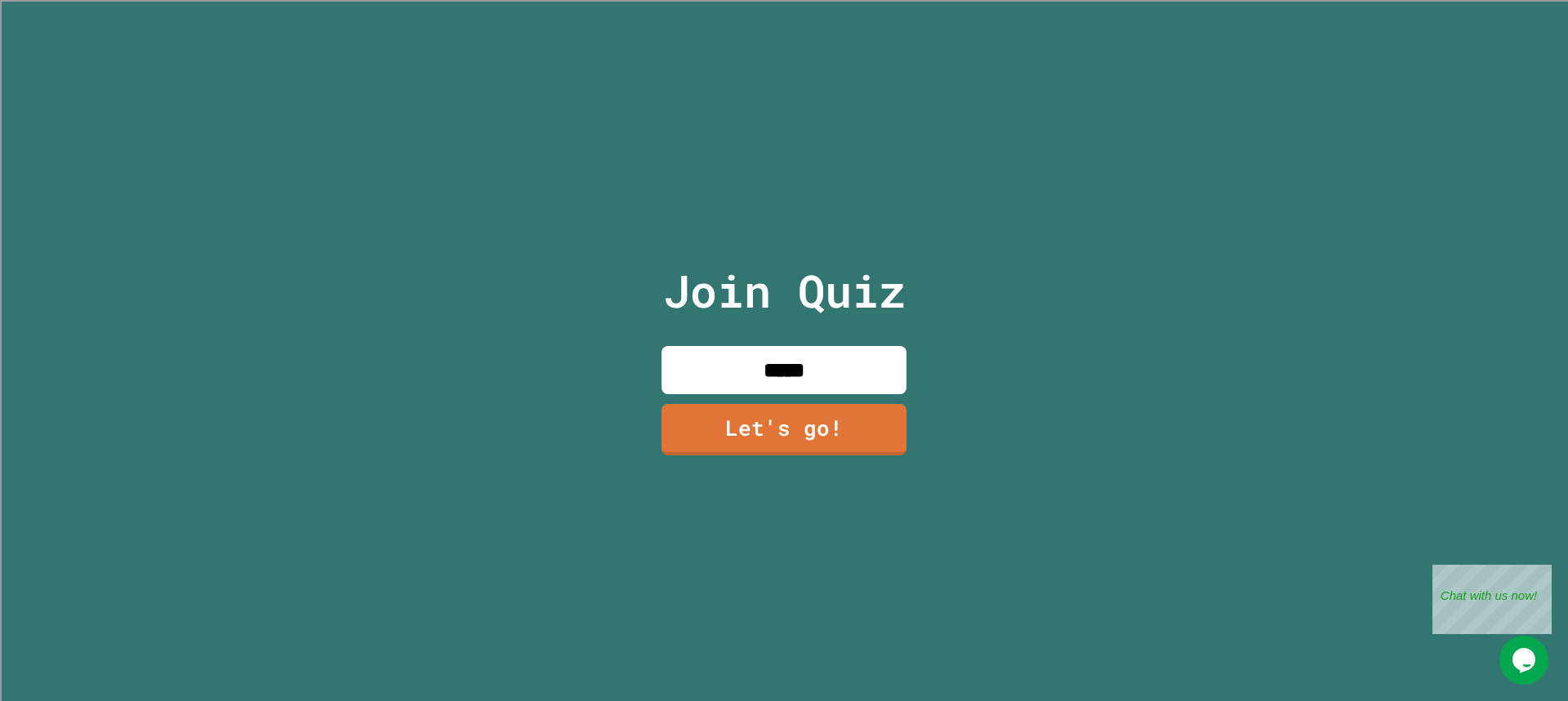
type input "*****"
click at [701, 404] on link "Let's go!" at bounding box center [784, 429] width 245 height 52
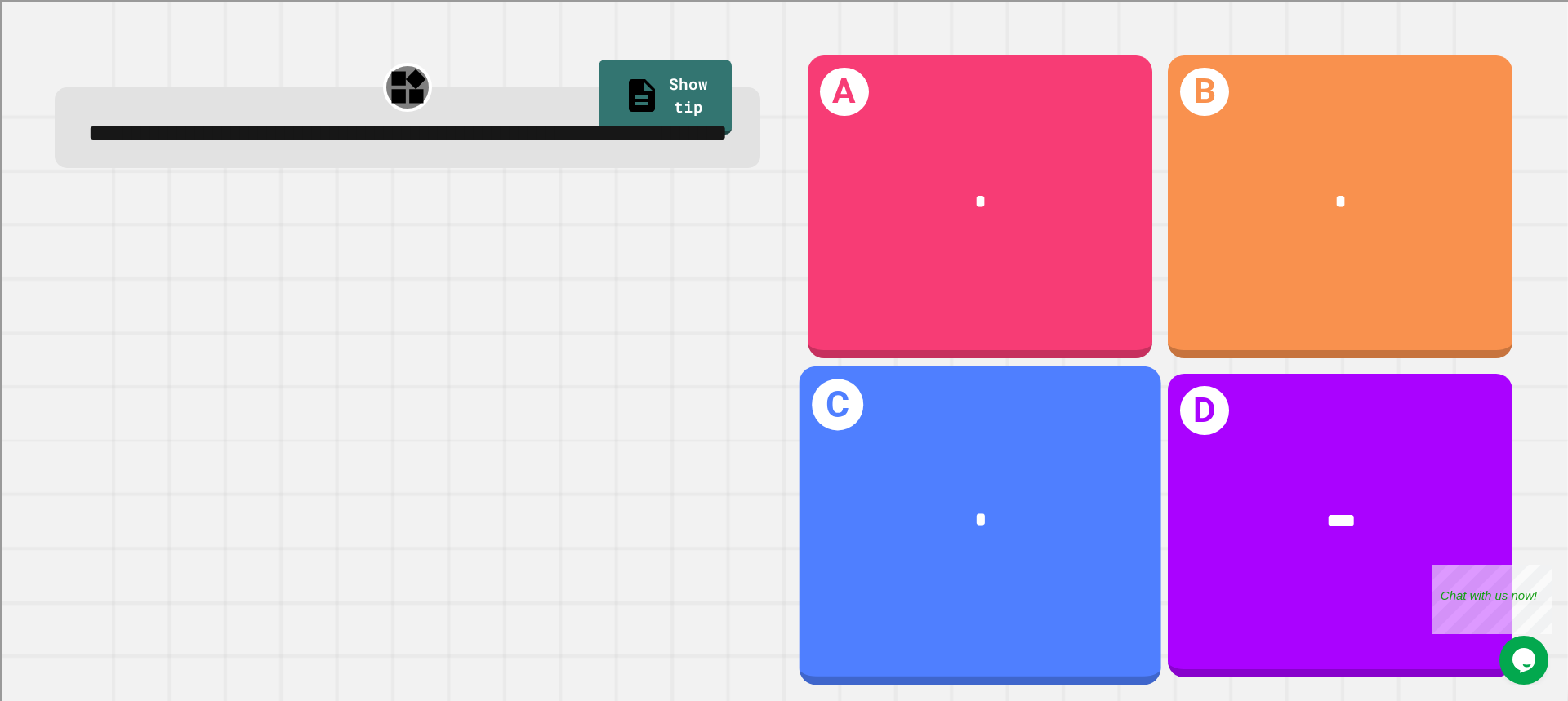
click at [935, 389] on div "C *" at bounding box center [980, 525] width 362 height 318
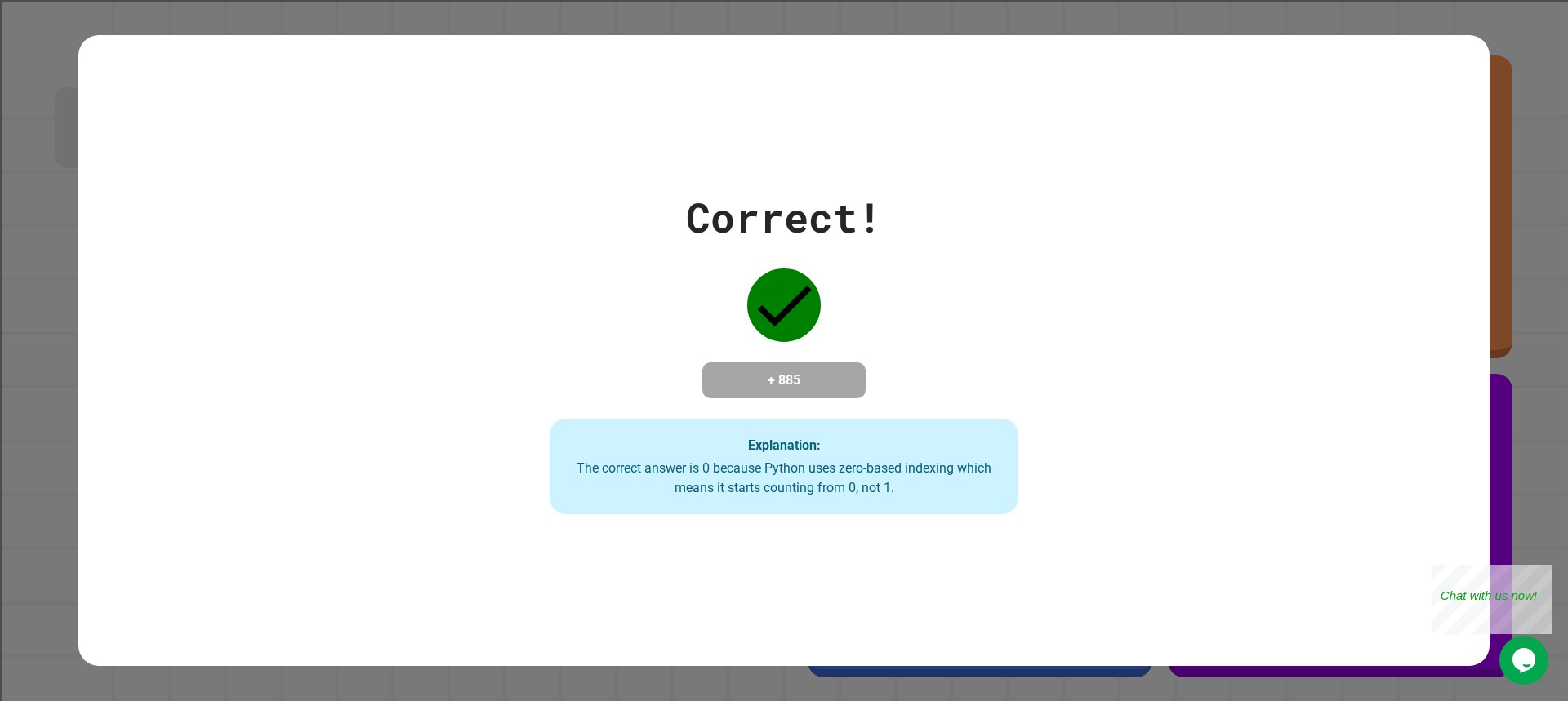
click at [889, 384] on div "Correct! + 885 Explanation: The correct answer is 0 because Python uses zero-ba…" at bounding box center [784, 351] width 671 height 328
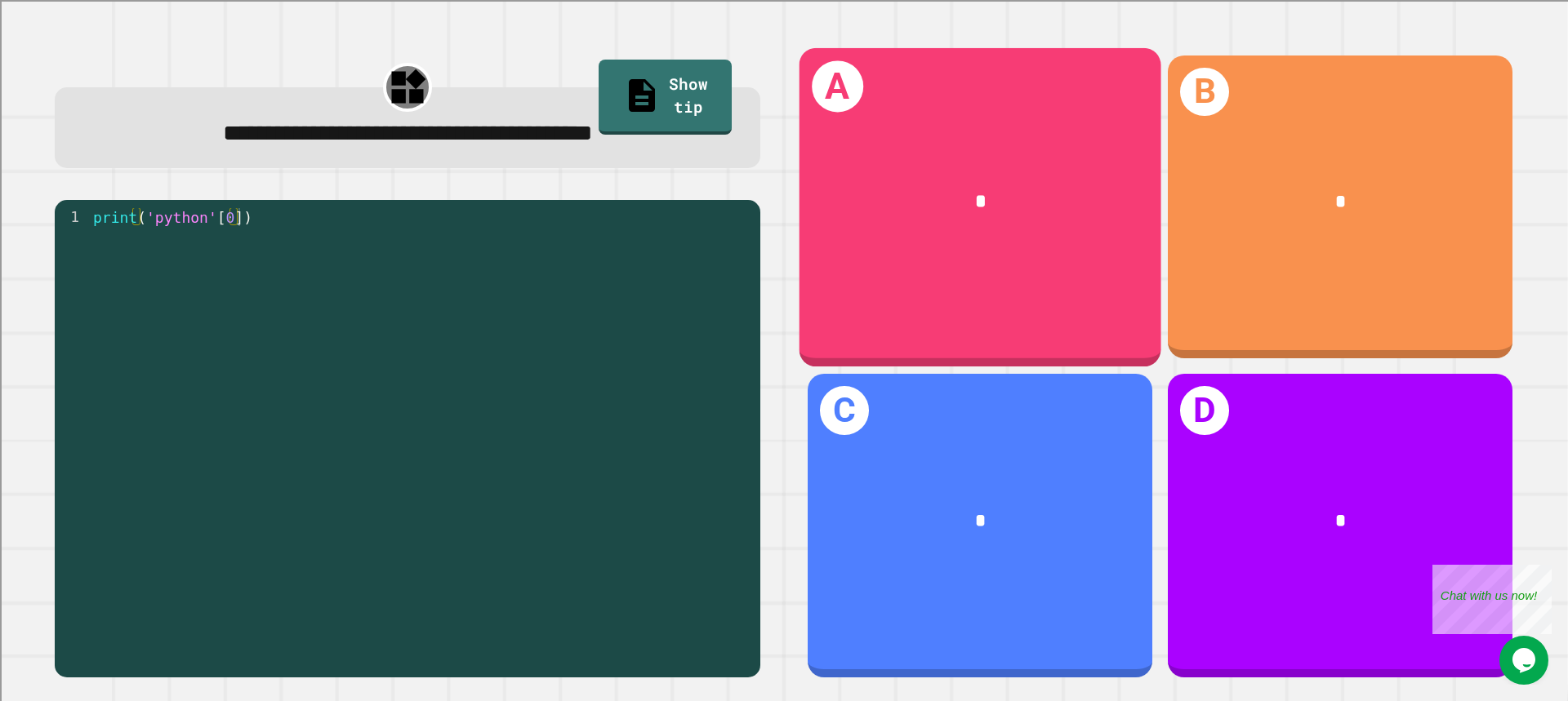
click at [909, 139] on div "A *" at bounding box center [980, 206] width 362 height 318
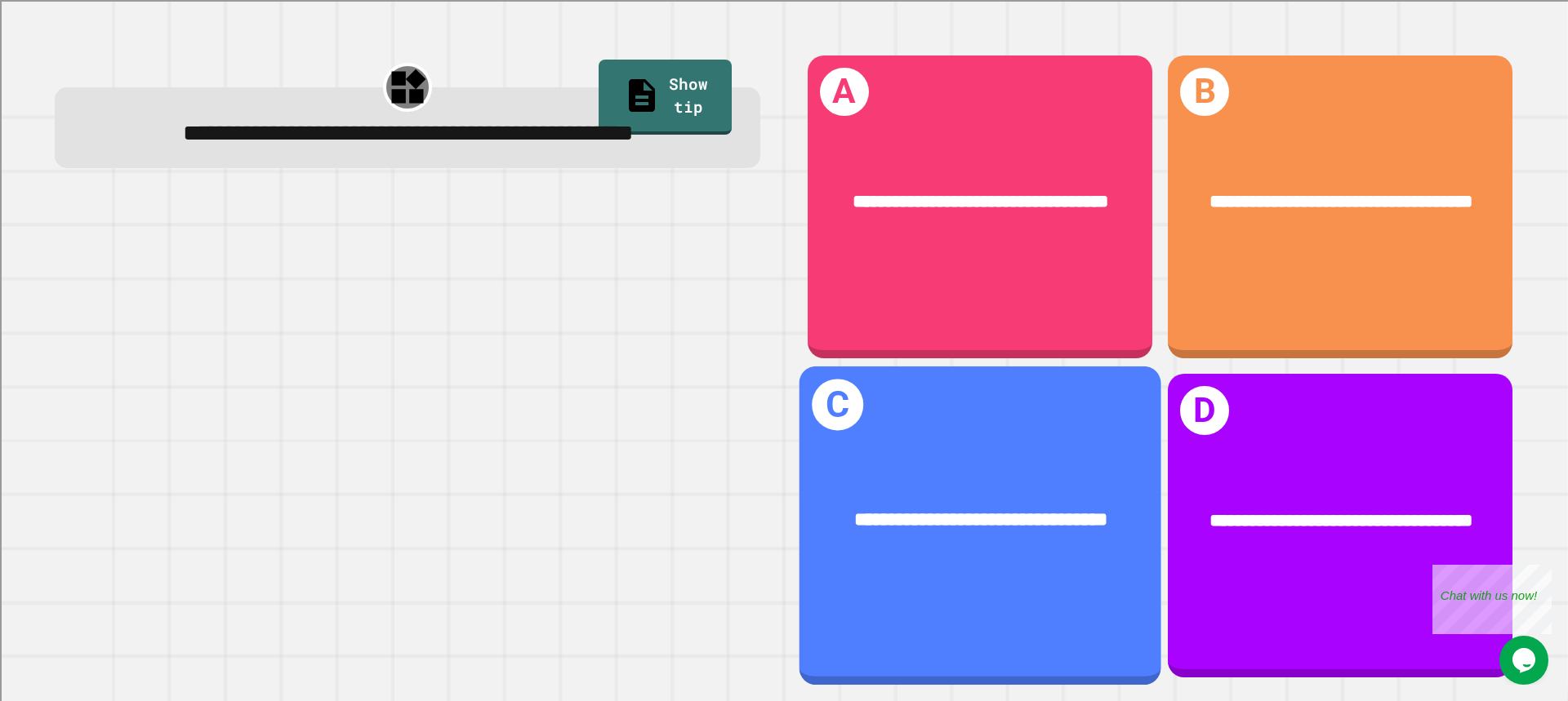
click at [940, 431] on div "**********" at bounding box center [980, 525] width 362 height 318
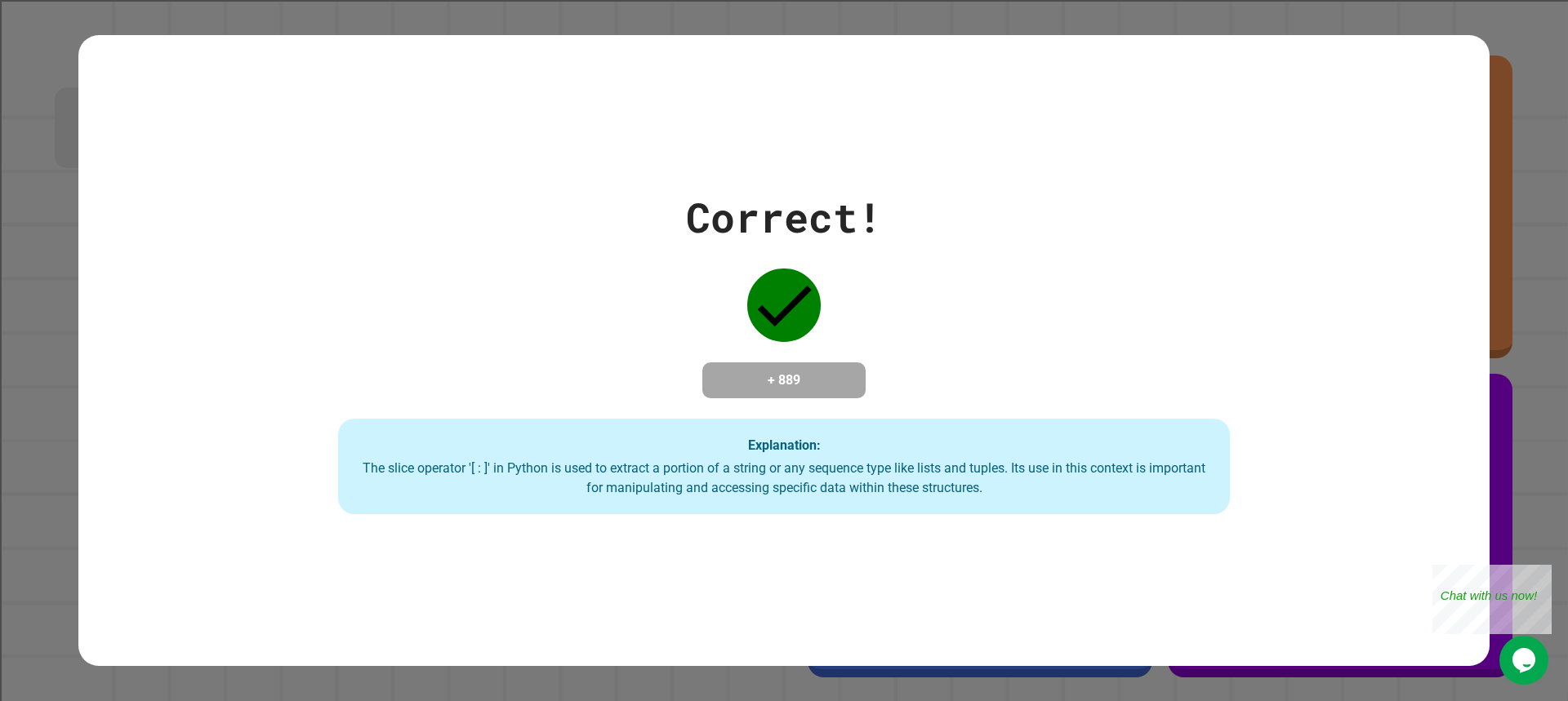
click at [940, 431] on div "Explanation: The slice operator '[ : ]' in Python is used to extract a portion …" at bounding box center [785, 467] width 893 height 96
click at [1537, 575] on div "Close" at bounding box center [1539, 575] width 20 height 20
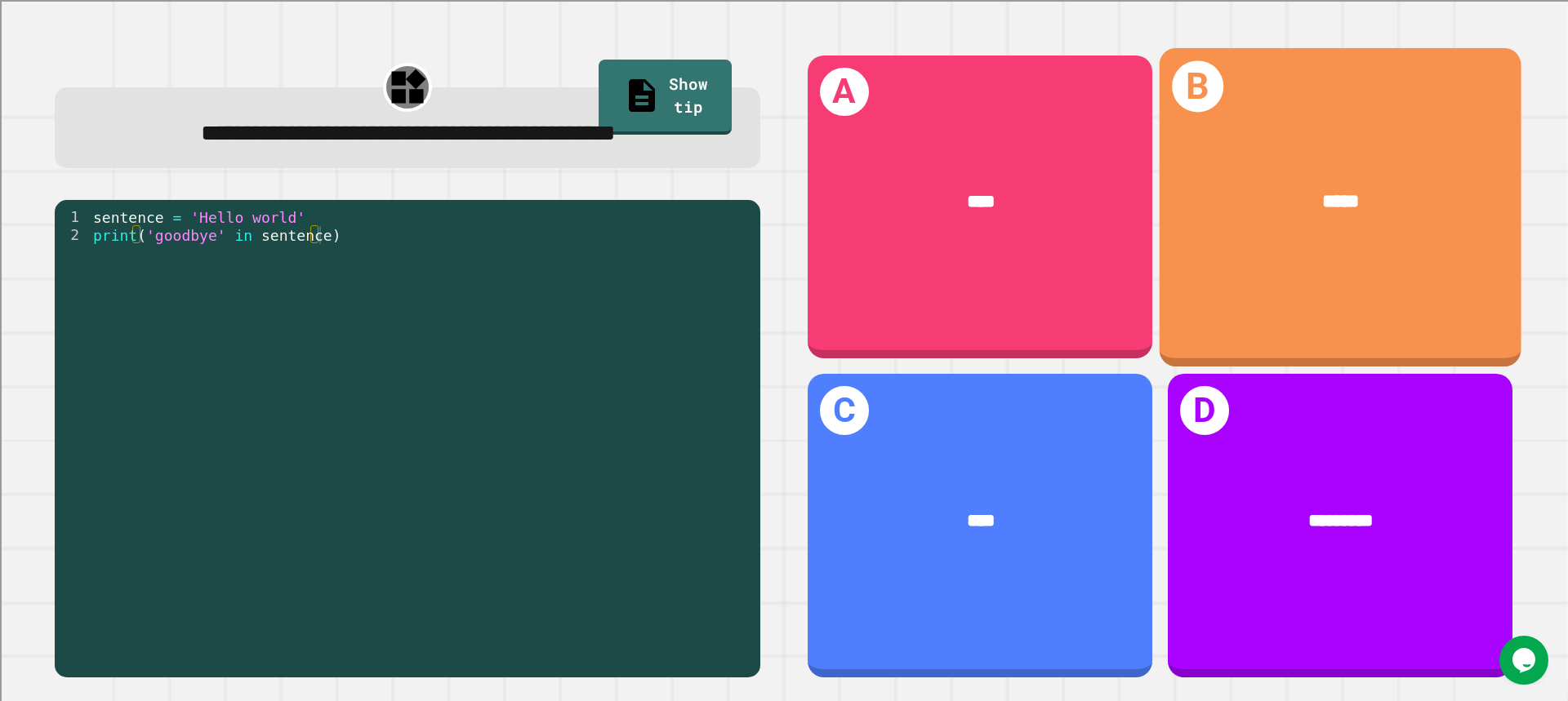
click at [1224, 167] on div "*****" at bounding box center [1340, 202] width 362 height 106
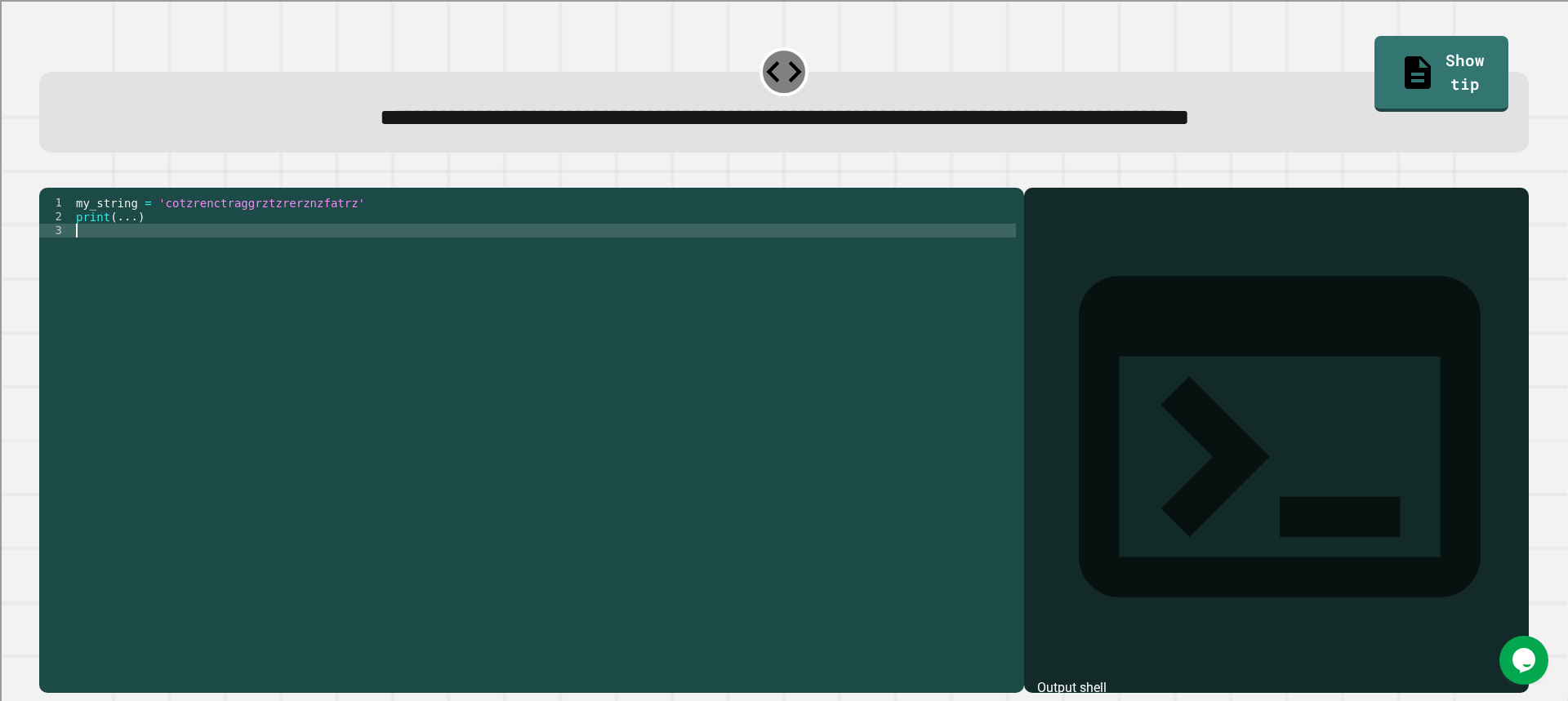
click at [128, 249] on div "my_string = 'cotzrenctraggrztzrerznzfatrz' print ( ... )" at bounding box center [544, 424] width 943 height 458
click at [134, 238] on div "my_string = 'cotzrenctraggrztzrerznzfatrz' print ( ... )" at bounding box center [544, 424] width 943 height 458
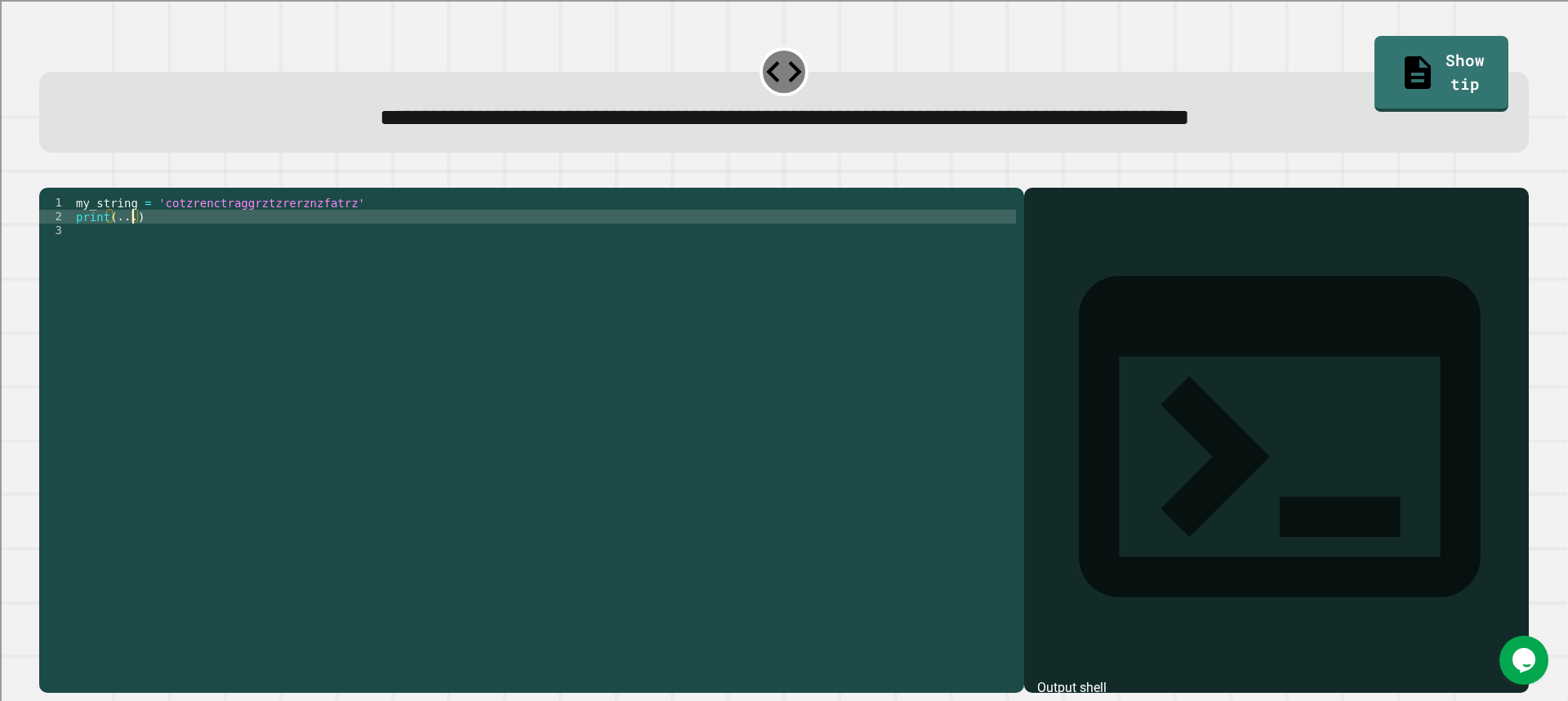
click at [134, 243] on div "my_string = 'cotzrenctraggrztzrerznzfatrz' print ( ... )" at bounding box center [544, 424] width 943 height 458
click at [156, 245] on div "my_string = 'cotzrenctraggrztzrerznzfatrz' print ( if 'trx' )" at bounding box center [544, 424] width 943 height 458
click at [165, 238] on div "my_string = 'cotzrenctraggrztzrerznzfatrz' print ( if 'trz' )" at bounding box center [544, 424] width 943 height 458
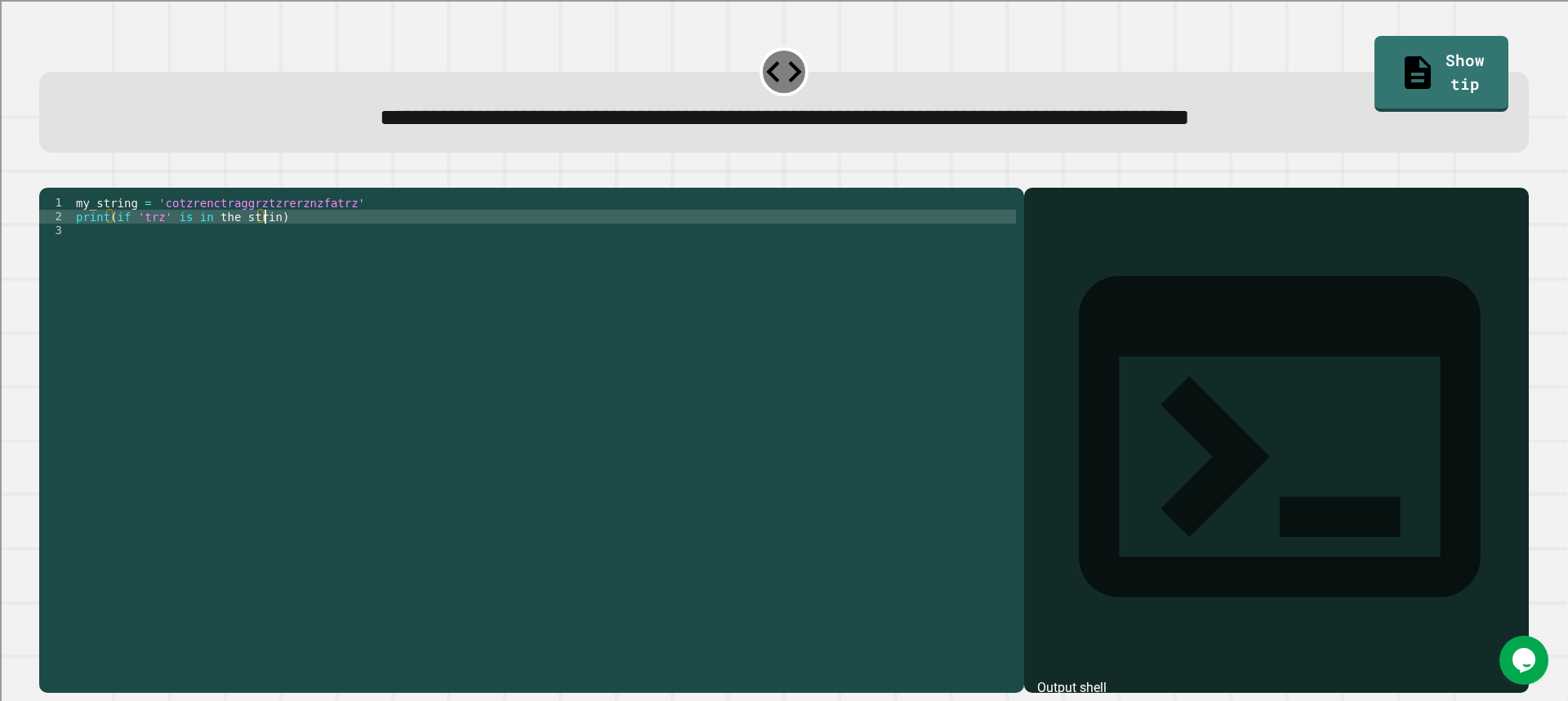
scroll to position [0, 13]
click at [183, 245] on div "my_string = 'cotzrenctraggrztzrerznzfatrz' print ( if 'trz' is in the string )" at bounding box center [544, 424] width 943 height 458
click at [270, 239] on div "my_string = 'cotzrenctraggrztzrerznzfatrz' print ( if 'trz' is in the string )" at bounding box center [544, 424] width 943 height 458
drag, startPoint x: 982, startPoint y: 118, endPoint x: 1378, endPoint y: 111, distance: 396.1
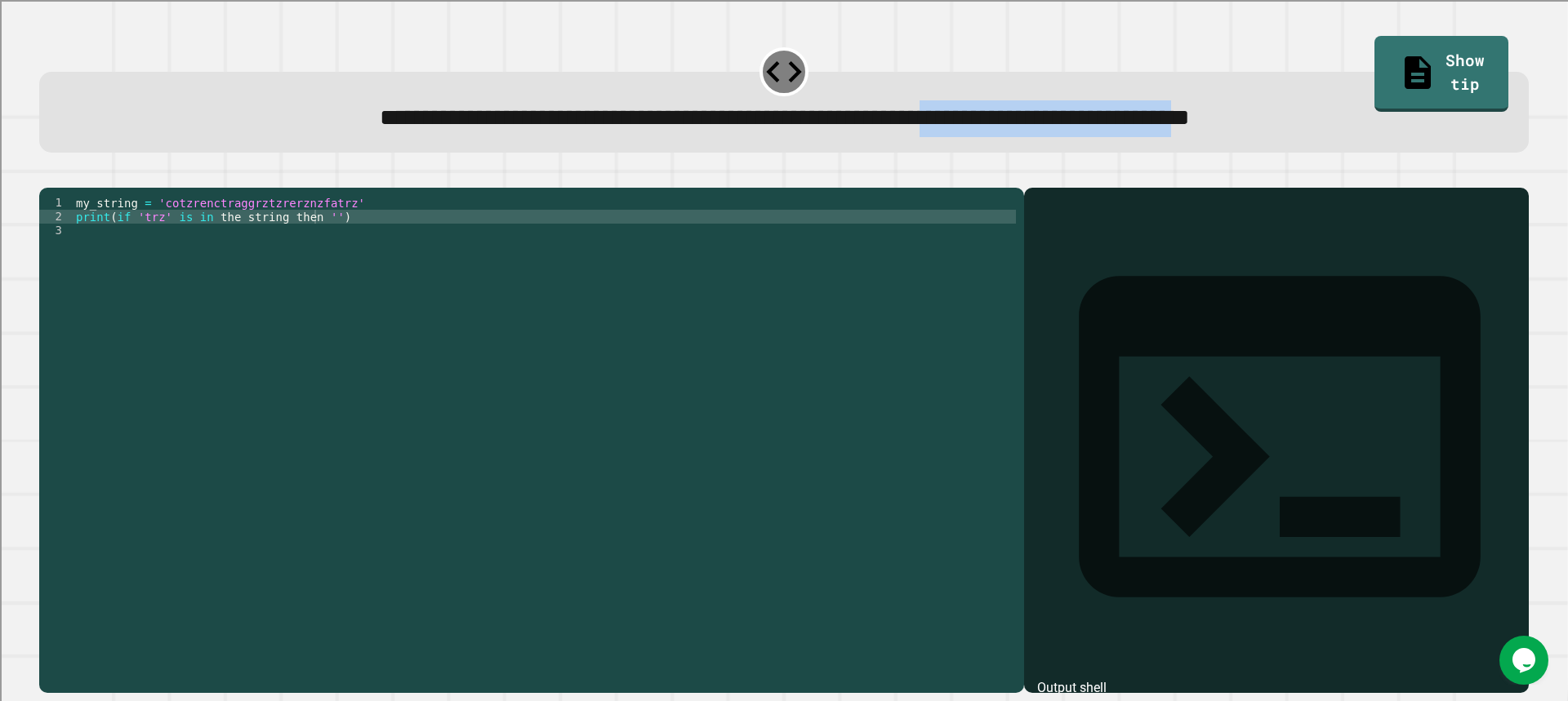
click at [1190, 111] on span "**********" at bounding box center [784, 117] width 810 height 23
copy span "**********"
click at [767, 188] on div at bounding box center [783, 178] width 1489 height 20
click at [318, 249] on div "my_string = 'cotzrenctraggrztzrerznzfatrz' print ( if 'trz' is in the string th…" at bounding box center [544, 424] width 943 height 458
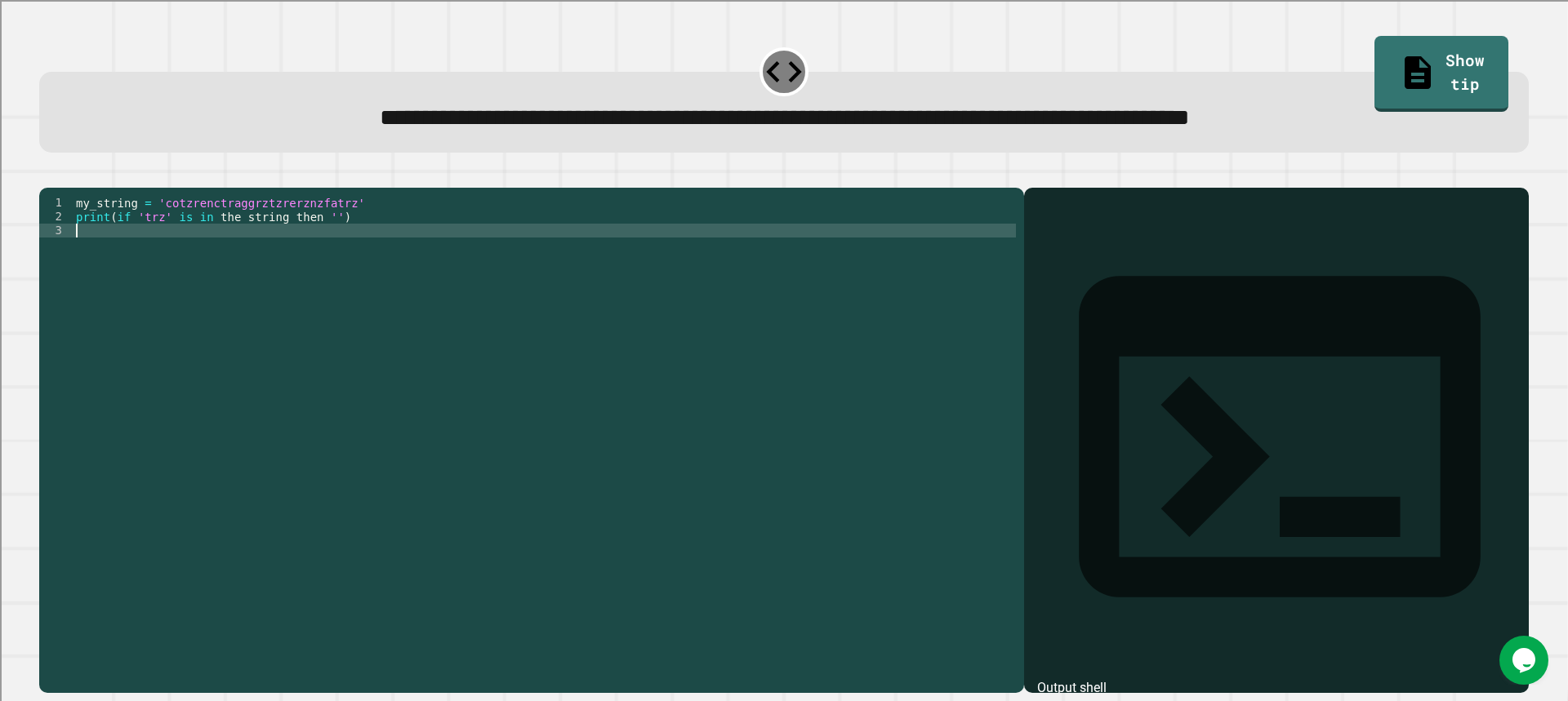
click at [318, 248] on div "my_string = 'cotzrenctraggrztzrerznzfatrz' print ( if 'trz' is in the string th…" at bounding box center [544, 424] width 943 height 458
drag, startPoint x: 319, startPoint y: 248, endPoint x: 309, endPoint y: 243, distance: 11.2
click at [318, 248] on div "my_string = 'cotzrenctraggrztzrerznzfatrz' print ( if 'trz' is in the string th…" at bounding box center [544, 424] width 943 height 458
click at [310, 240] on div "my_string = 'cotzrenctraggrztzrerznzfatrz' print ( if 'trz' is in the string th…" at bounding box center [544, 411] width 943 height 430
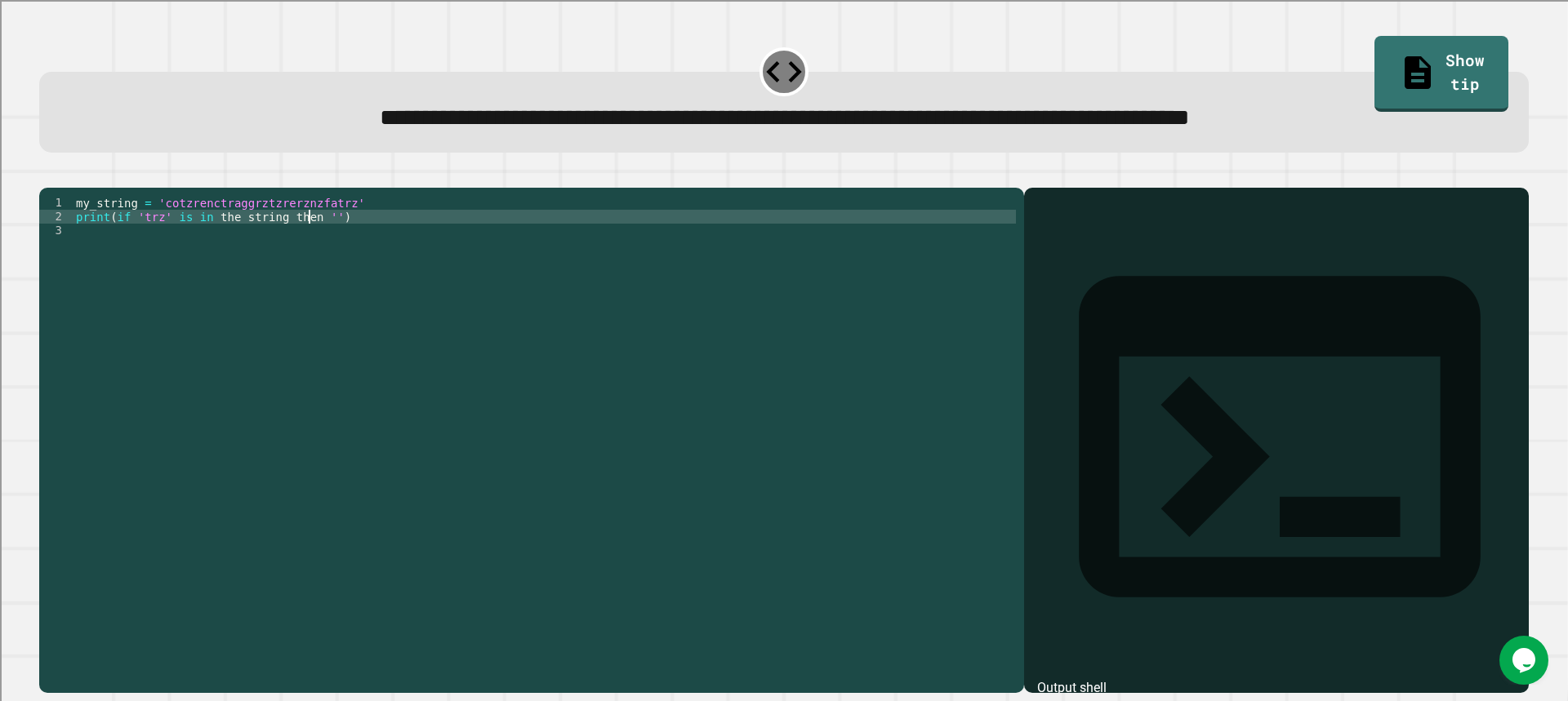
click at [315, 240] on div "my_string = 'cotzrenctraggrztzrerznzfatrz' print ( if 'trz' is in the string th…" at bounding box center [544, 424] width 943 height 458
drag, startPoint x: 318, startPoint y: 239, endPoint x: 163, endPoint y: 242, distance: 155.0
click at [163, 242] on div "my_string = 'cotzrenctraggrztzrerznzfatrz' print ( if 'trz' is in the string th…" at bounding box center [544, 424] width 943 height 458
click at [47, 175] on icon "button" at bounding box center [47, 175] width 0 height 0
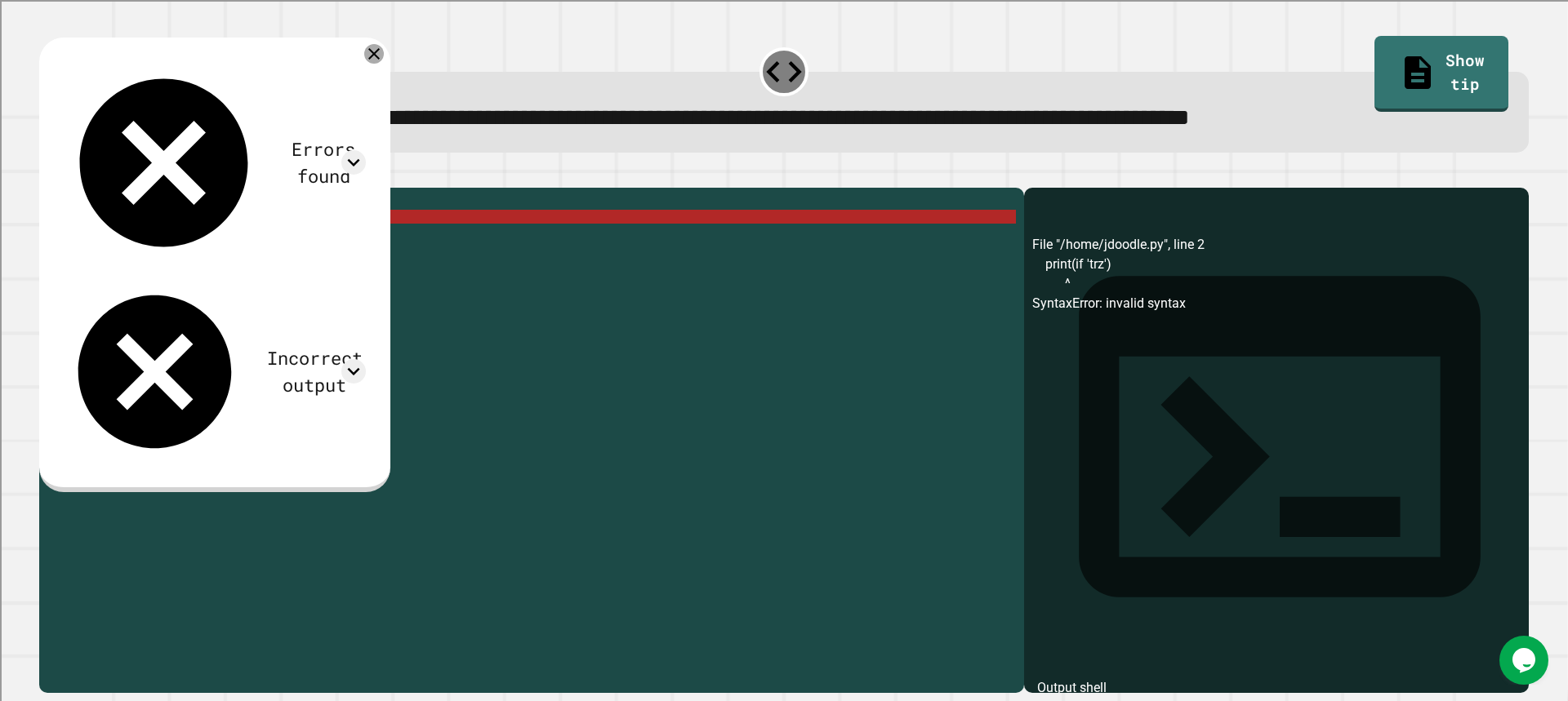
click at [384, 54] on icon at bounding box center [374, 54] width 20 height 20
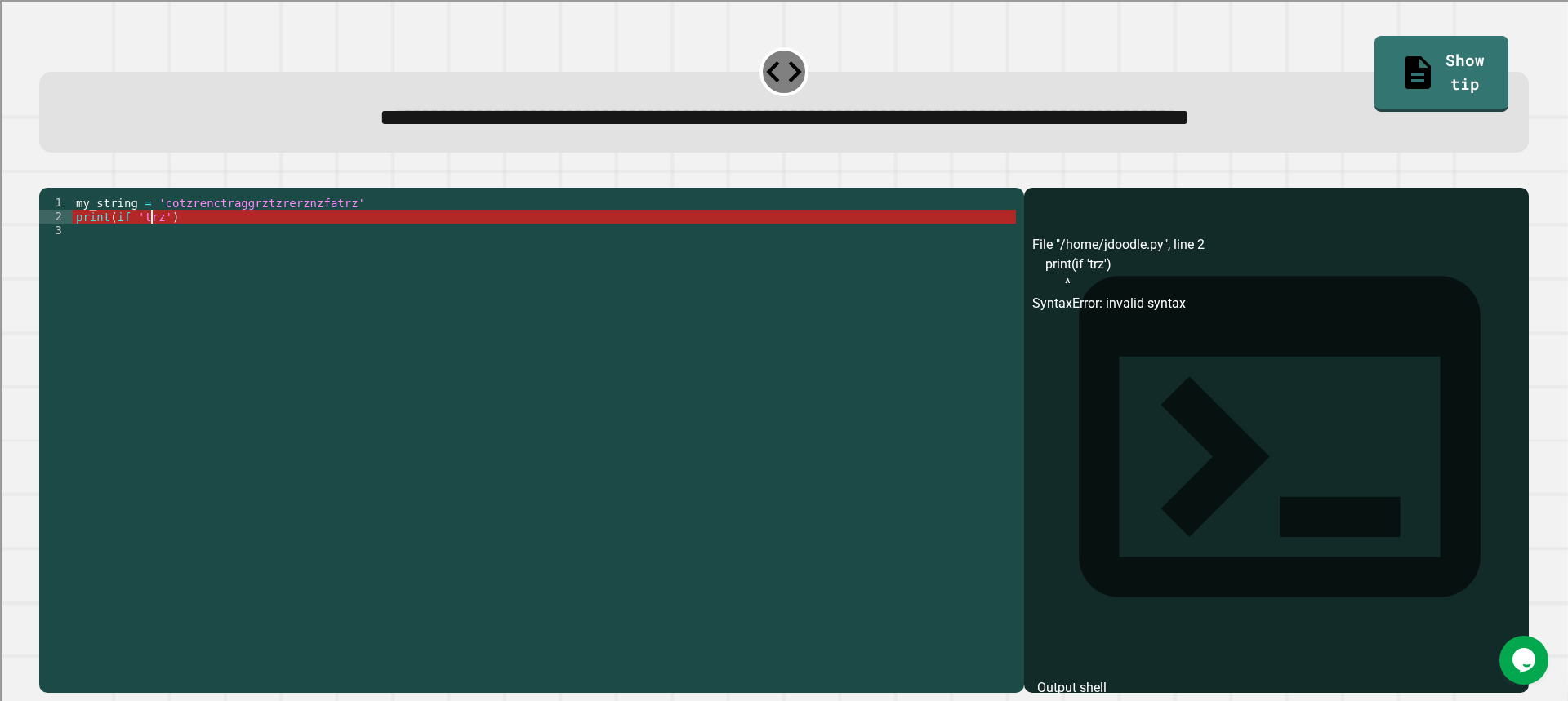
click at [149, 247] on div "my_string = 'cotzrenctraggrztzrerznzfatrz' print ( if 'trz' )" at bounding box center [544, 424] width 943 height 458
click at [162, 244] on div "my_string = 'cotzrenctraggrztzrerznzfatrz' print ( if 'trz' )" at bounding box center [544, 424] width 943 height 458
click at [162, 243] on div "my_string = 'cotzrenctraggrztzrerznzfatrz' print ( if 'trz' )" at bounding box center [544, 424] width 943 height 458
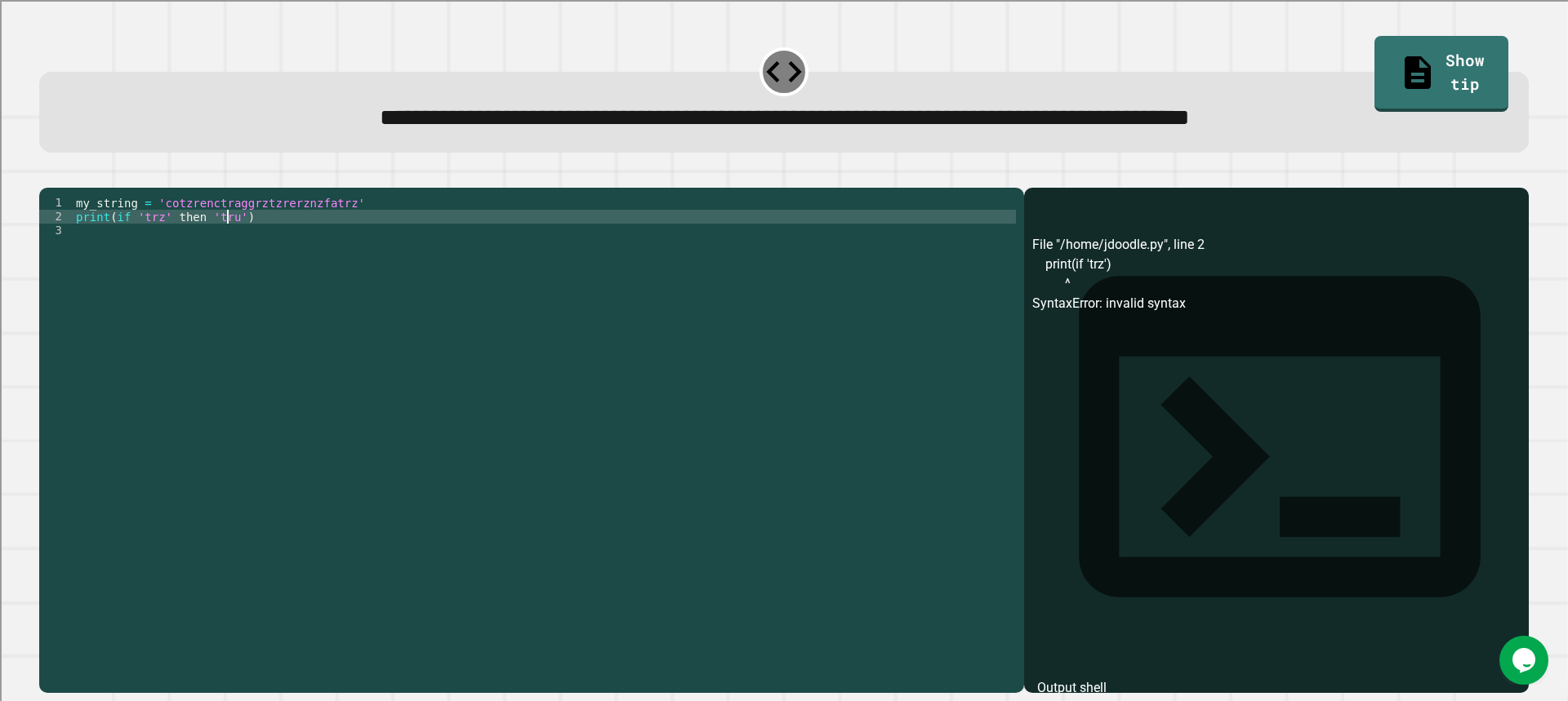
scroll to position [0, 11]
type textarea "**********"
click at [47, 175] on button "button" at bounding box center [47, 175] width 0 height 0
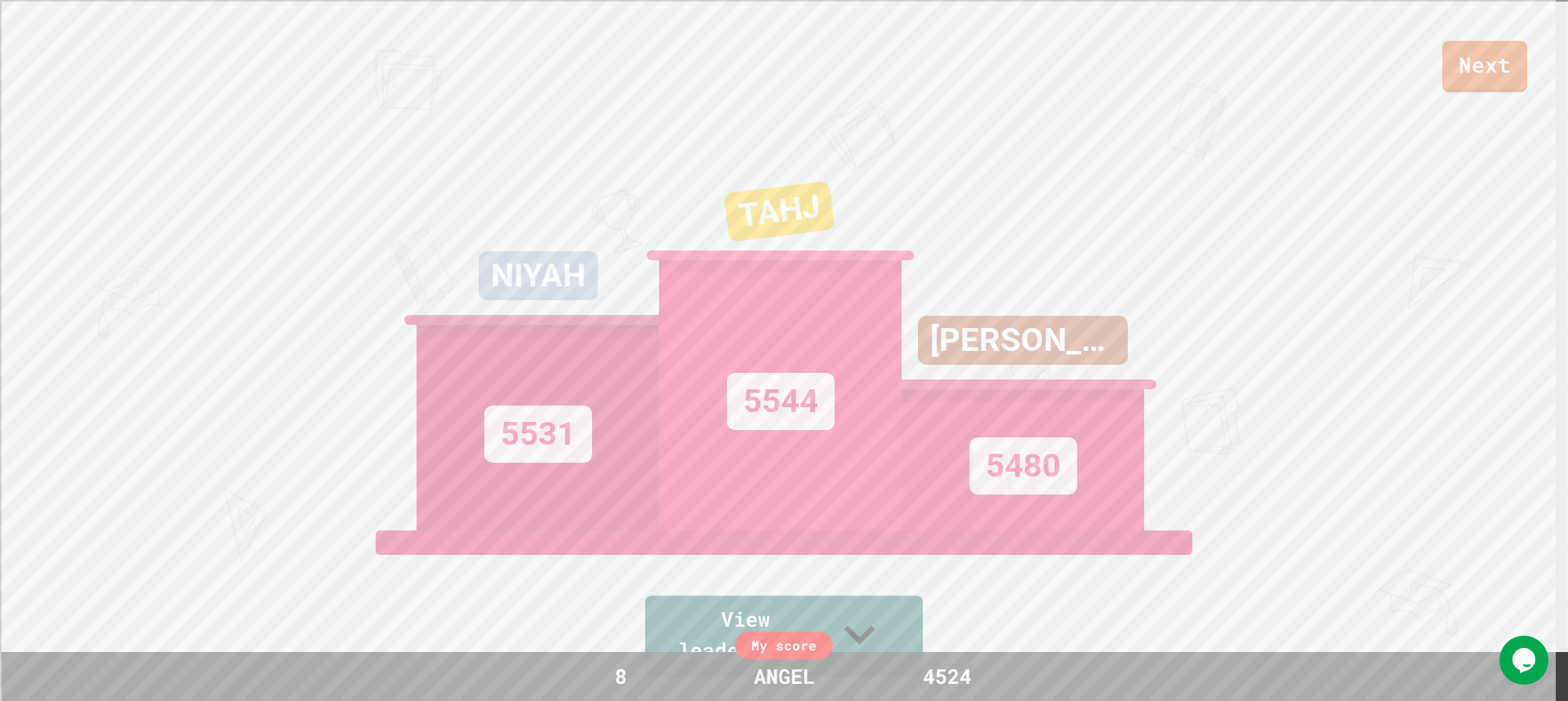
drag, startPoint x: 1412, startPoint y: 103, endPoint x: 1420, endPoint y: 75, distance: 29.1
click at [1413, 103] on div "Next NIYAH 5531 TAHJ 5544 [PERSON_NAME] 5480 View leaderboard" at bounding box center [784, 350] width 1568 height 701
click at [1443, 73] on div "Next" at bounding box center [784, 46] width 1568 height 92
click at [1448, 73] on link "Next" at bounding box center [1485, 66] width 85 height 52
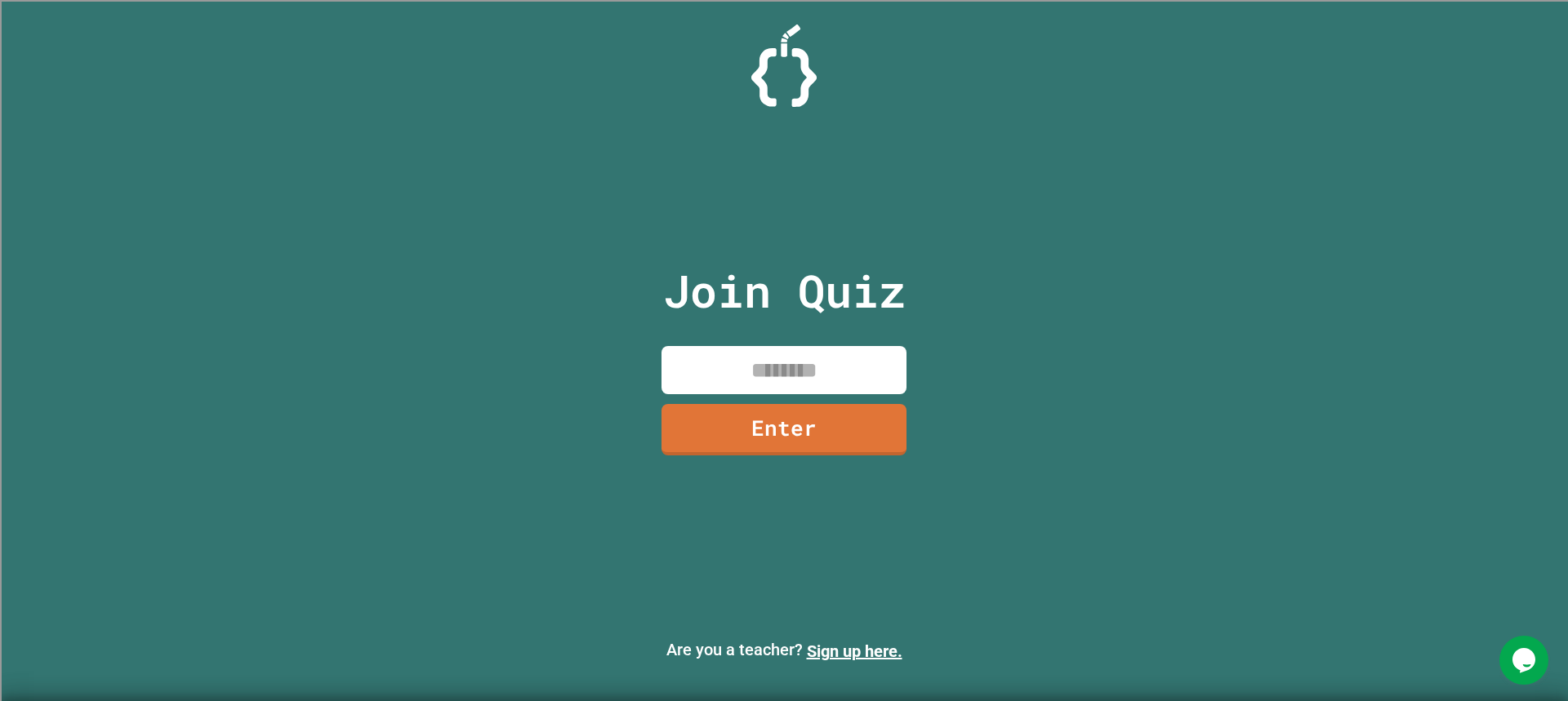
drag, startPoint x: 1043, startPoint y: 170, endPoint x: 906, endPoint y: 208, distance: 142.2
click at [906, 208] on div "Join Quiz Enter" at bounding box center [784, 350] width 275 height 619
click at [698, 345] on div "Join Quiz Enter" at bounding box center [784, 350] width 275 height 619
click at [707, 357] on input at bounding box center [784, 370] width 245 height 48
click at [709, 361] on input at bounding box center [784, 370] width 245 height 48
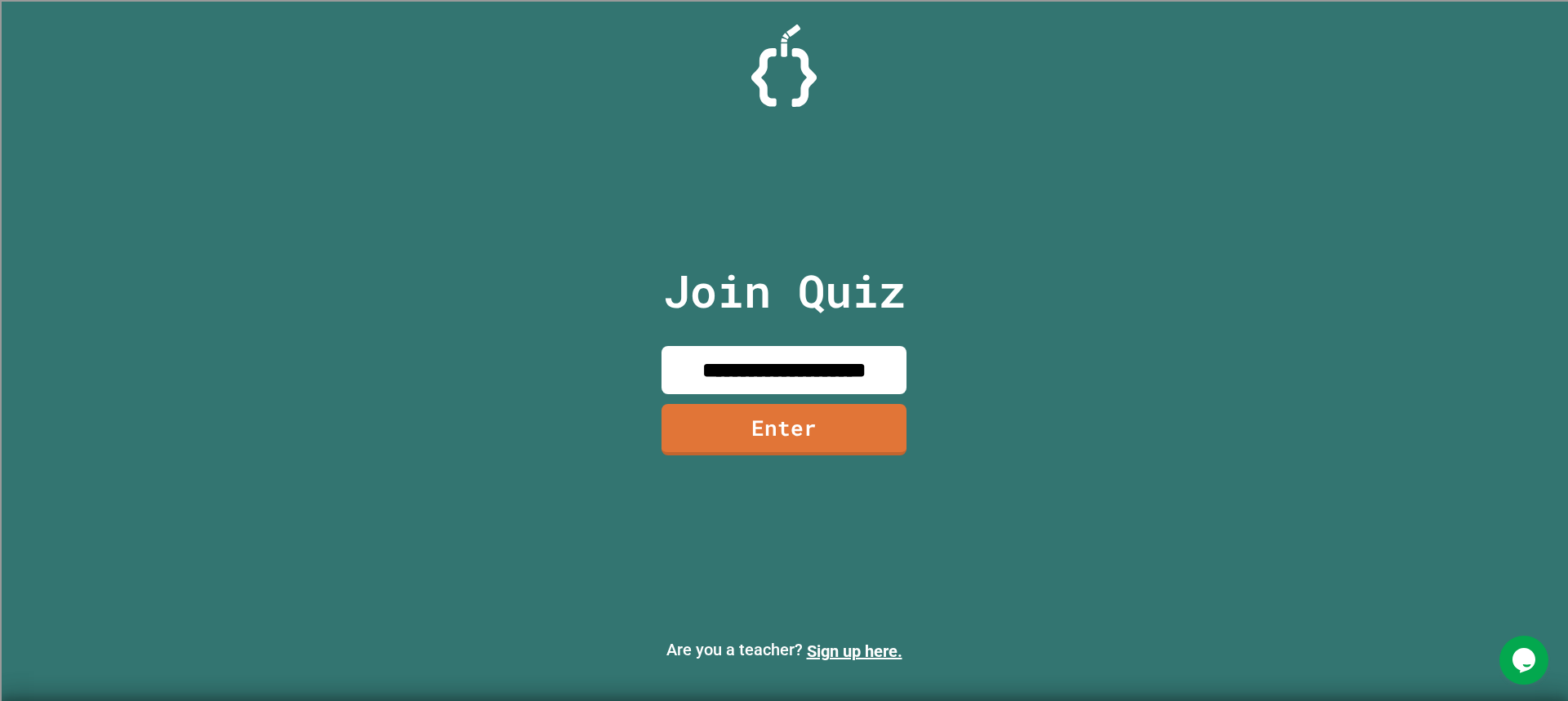
type input "**********"
drag, startPoint x: 828, startPoint y: 362, endPoint x: 0, endPoint y: 189, distance: 845.9
click at [0, 189] on div "**********" at bounding box center [784, 350] width 1568 height 701
